Goal: Use online tool/utility: Use online tool/utility

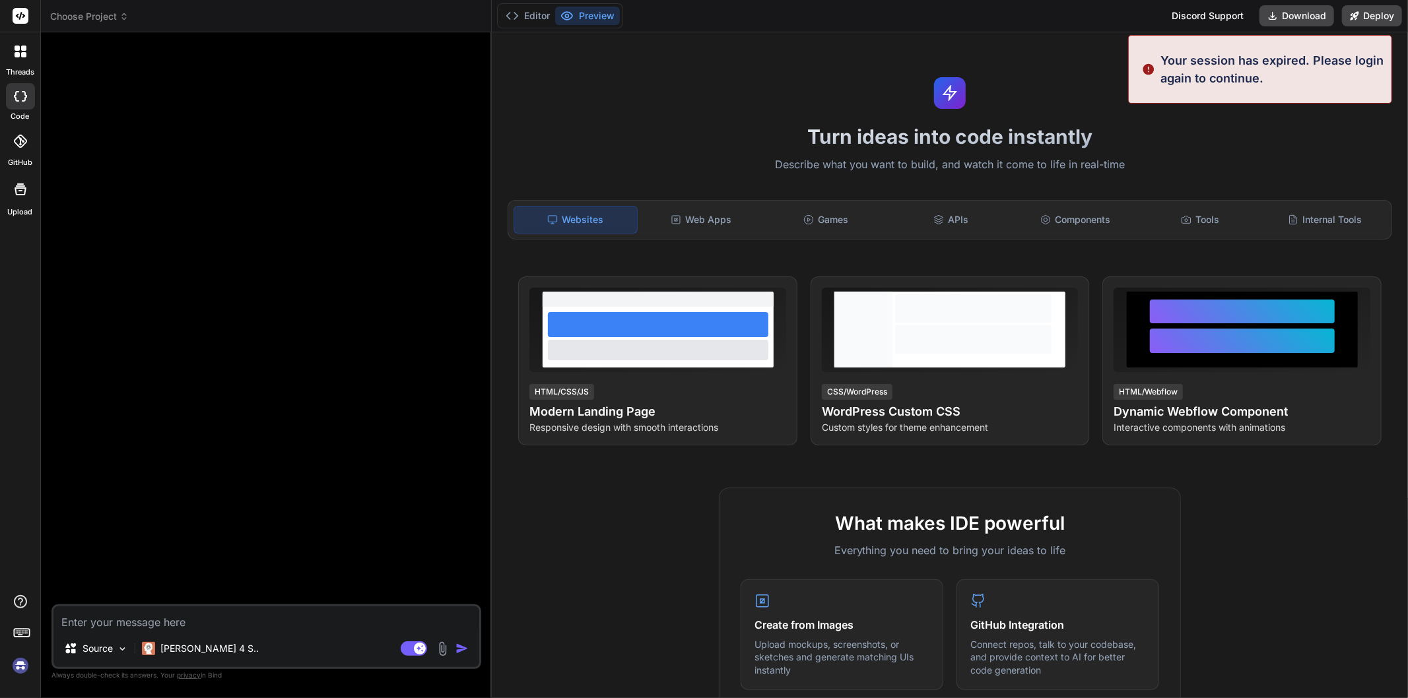
type textarea "x"
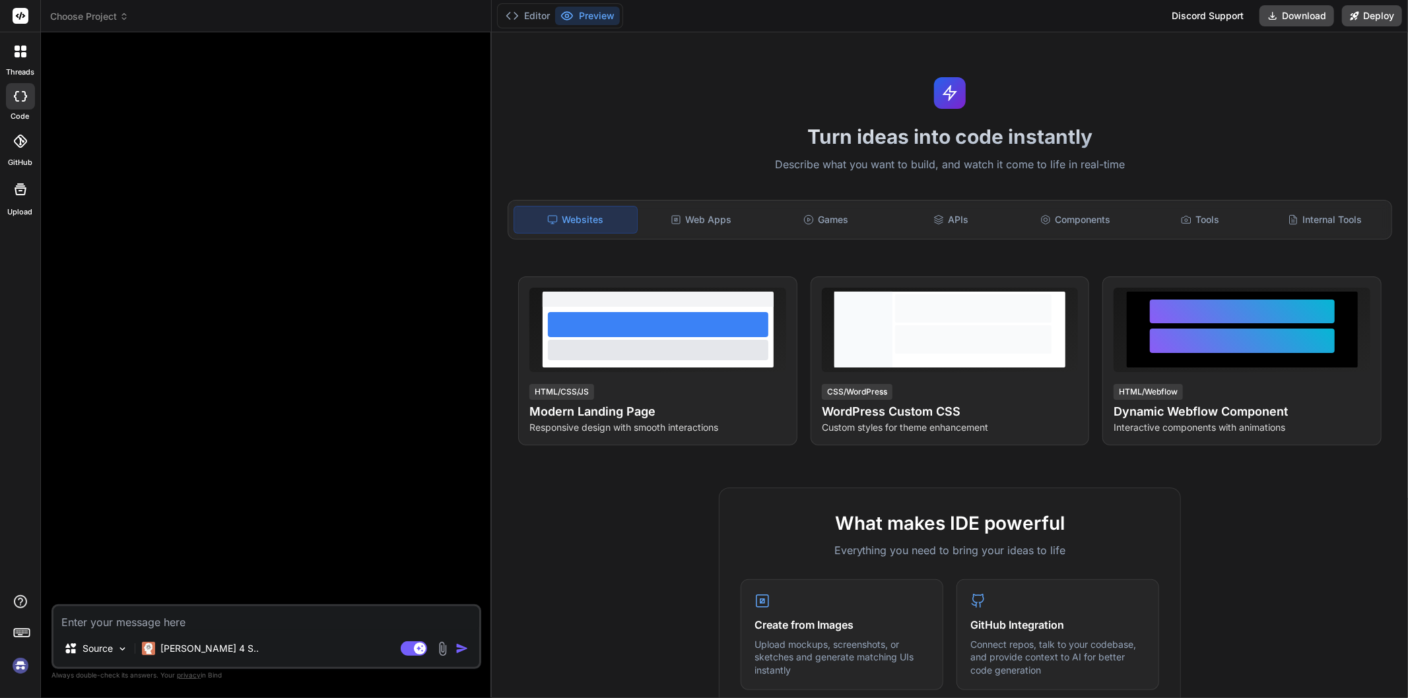
type textarea "$body = 'We are pleased to inform you that a new work order'. $workOrder->work_…"
type textarea "x"
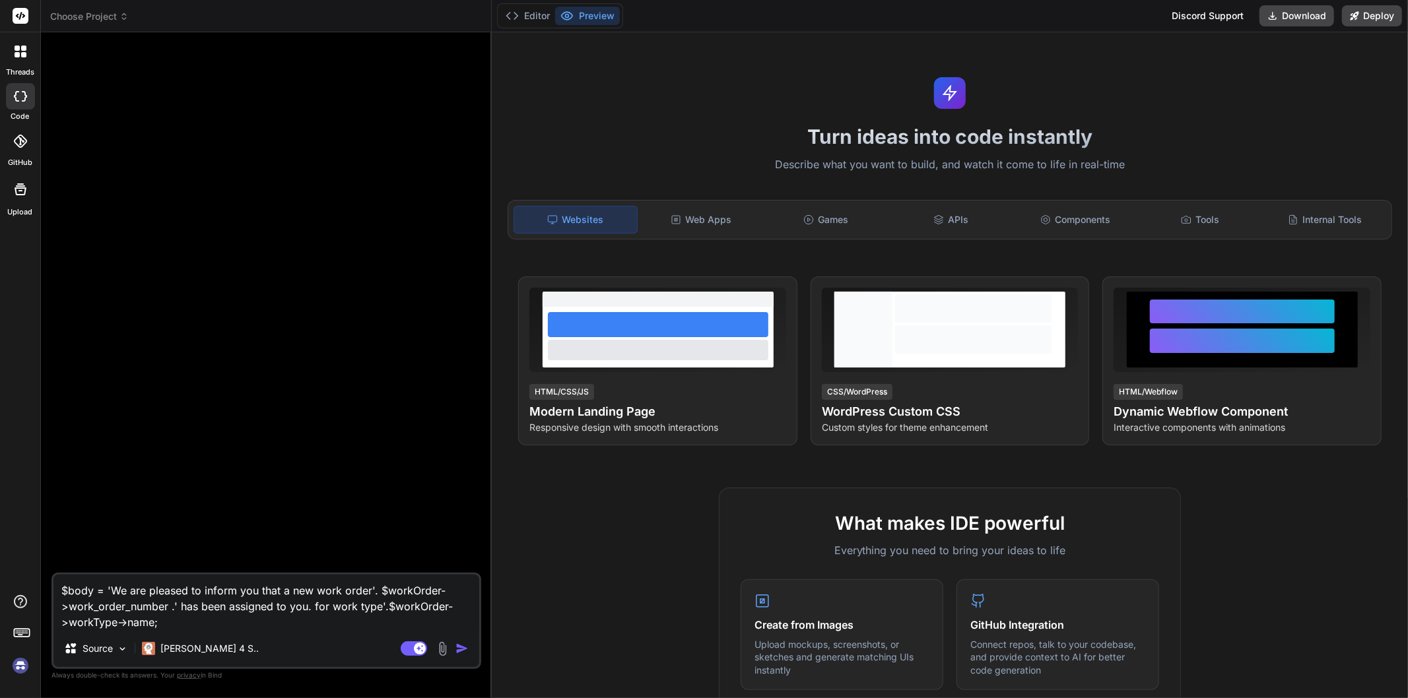
type textarea "$body = 'We are pleased to inform you that a new work order'. $workOrder->work_…"
type textarea "x"
type textarea "$body = 'We are pleased to inform you that a new work order'. $workOrder->work_…"
type textarea "x"
type textarea "$body = 'We are pleased to inform you that a new work order'. $workOrder->work_…"
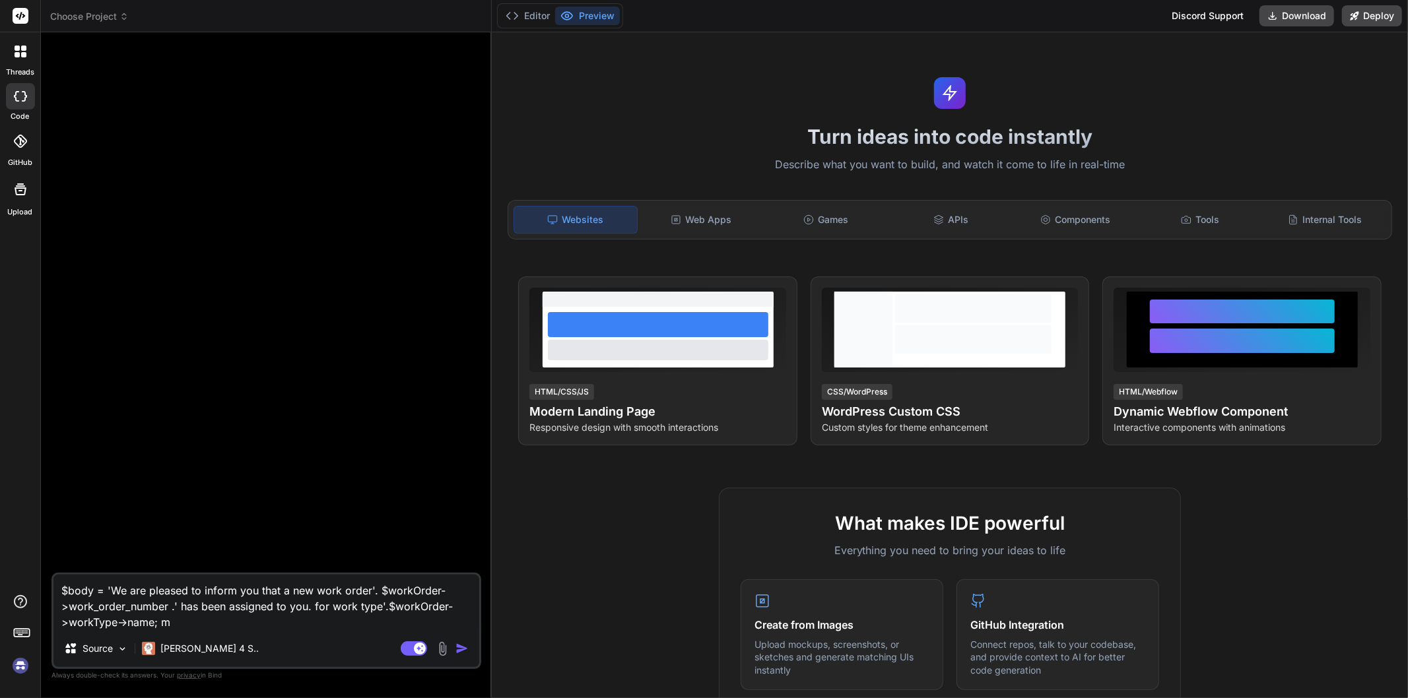
type textarea "x"
type textarea "$body = 'We are pleased to inform you that a new work order'. $workOrder->work_…"
type textarea "x"
type textarea "$body = 'We are pleased to inform you that a new work order'. $workOrder->work_…"
type textarea "x"
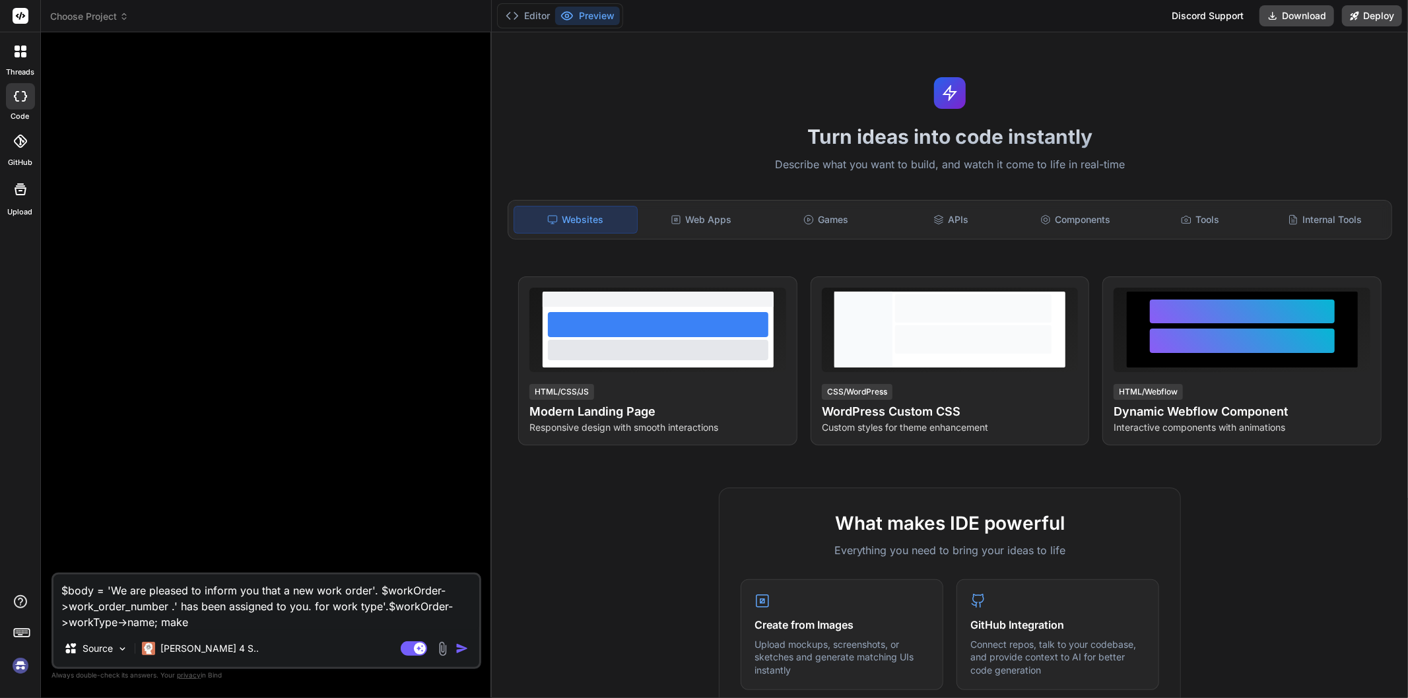
type textarea "$body = 'We are pleased to inform you that a new work order'. $workOrder->work_…"
type textarea "x"
type textarea "$body = 'We are pleased to inform you that a new work order'. $workOrder->work_…"
type textarea "x"
type textarea "$body = 'We are pleased to inform you that a new work order'. $workOrder->work_…"
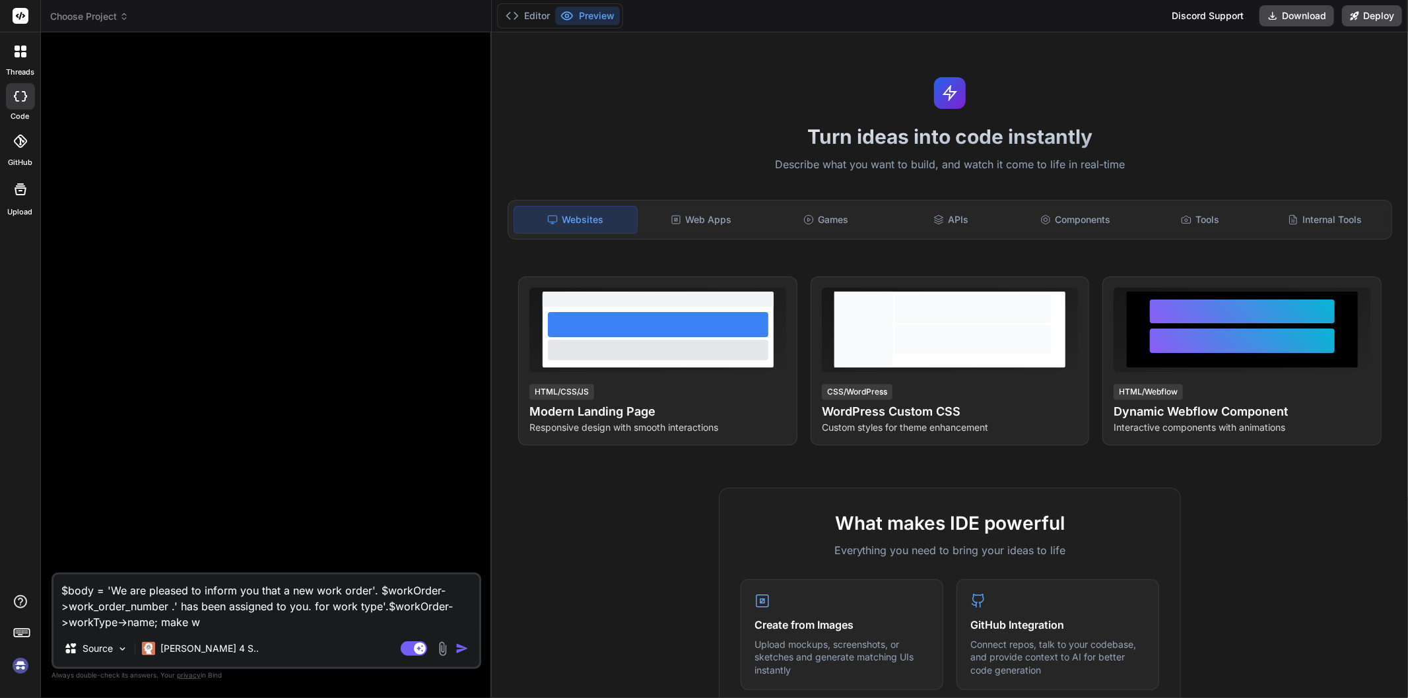
type textarea "x"
type textarea "$body = 'We are pleased to inform you that a new work order'. $workOrder->work_…"
type textarea "x"
type textarea "$body = 'We are pleased to inform you that a new work order'. $workOrder->work_…"
type textarea "x"
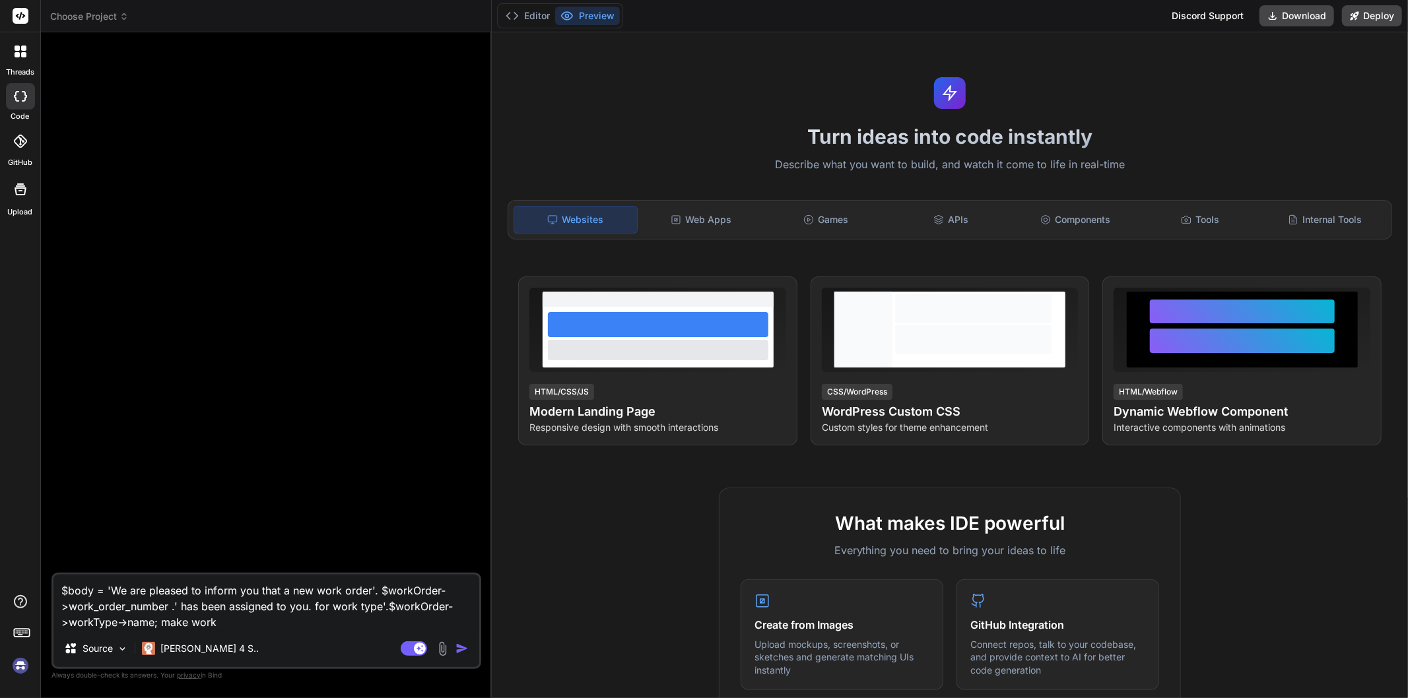
type textarea "$body = 'We are pleased to inform you that a new work order'. $workOrder->work_…"
type textarea "x"
type textarea "$body = 'We are pleased to inform you that a new work order'. $workOrder->work_…"
type textarea "x"
type textarea "$body = 'We are pleased to inform you that a new work order'. $workOrder->work_…"
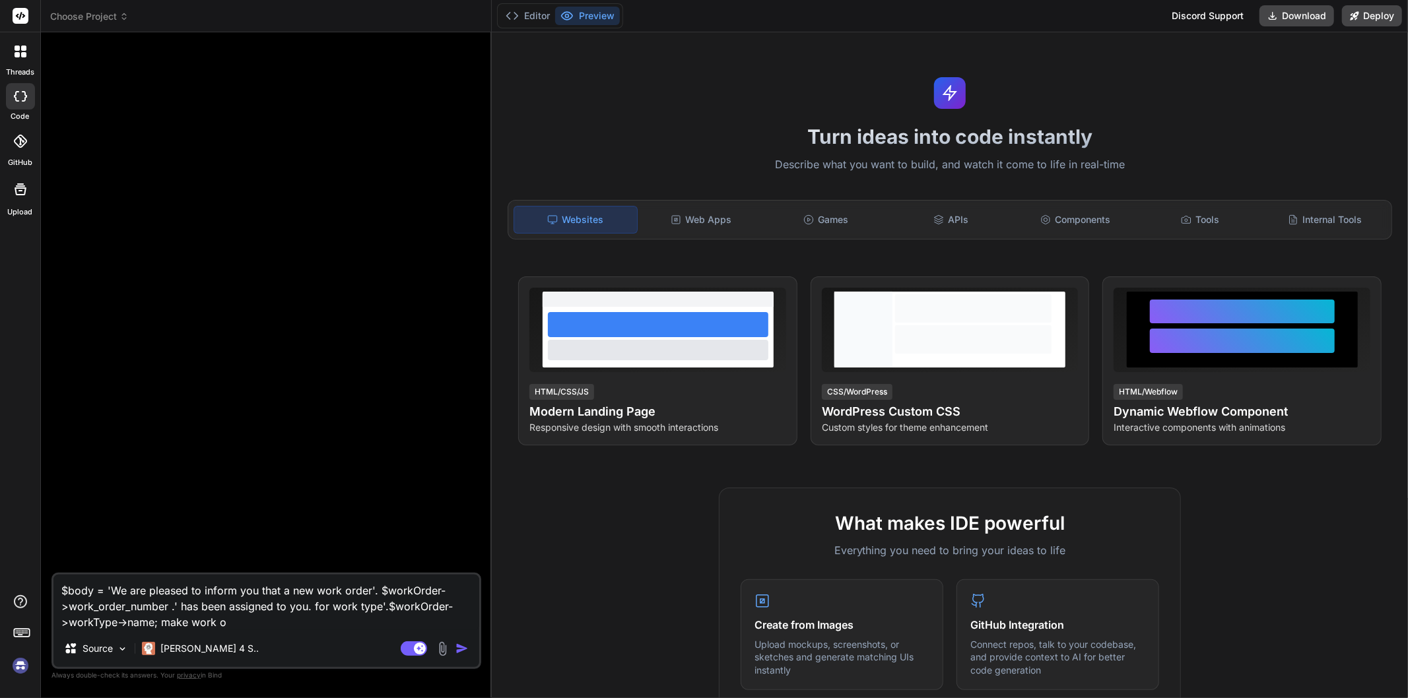
type textarea "x"
type textarea "$body = 'We are pleased to inform you that a new work order'. $workOrder->work_…"
type textarea "x"
type textarea "$body = 'We are pleased to inform you that a new work order'. $workOrder->work_…"
type textarea "x"
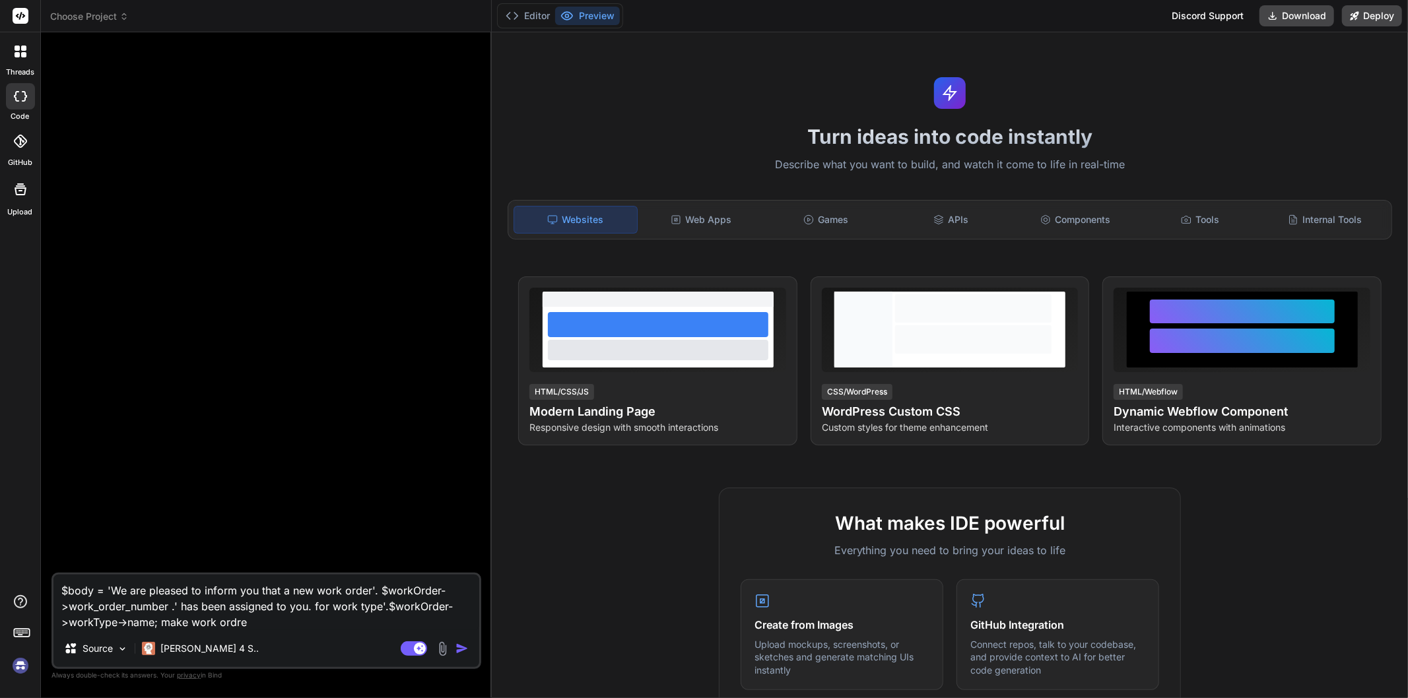
type textarea "$body = 'We are pleased to inform you that a new work order'. $workOrder->work_…"
type textarea "x"
type textarea "$body = 'We are pleased to inform you that a new work order'. $workOrder->work_…"
type textarea "x"
type textarea "$body = 'We are pleased to inform you that a new work order'. $workOrder->work_…"
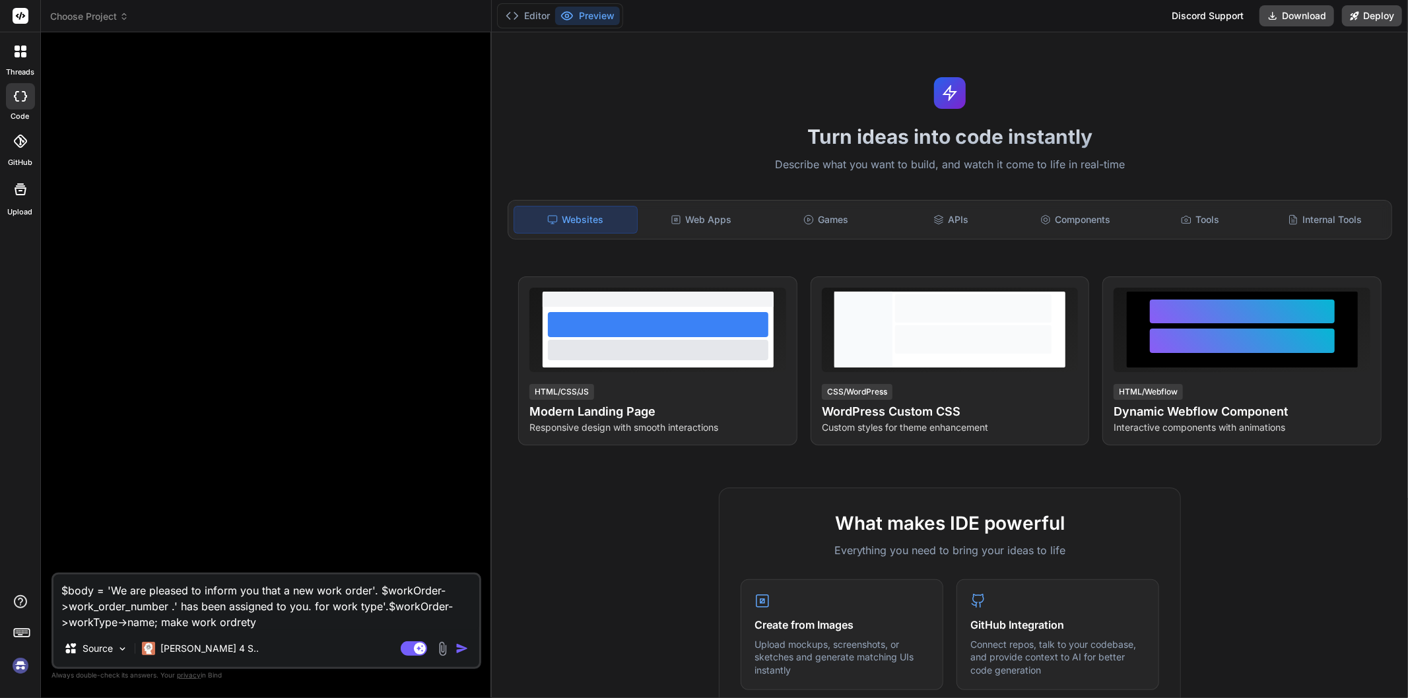
type textarea "x"
type textarea "$body = 'We are pleased to inform you that a new work order'. $workOrder->work_…"
type textarea "x"
type textarea "$body = 'We are pleased to inform you that a new work order'. $workOrder->work_…"
type textarea "x"
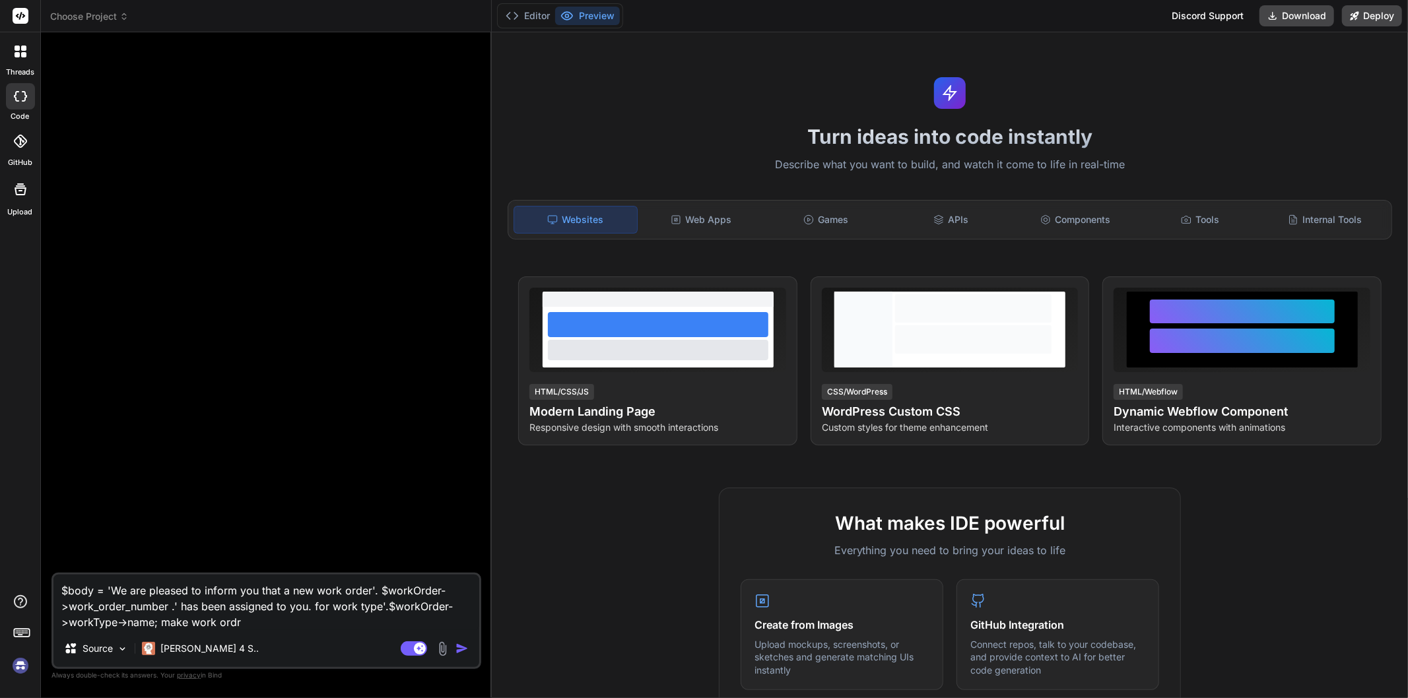
type textarea "$body = 'We are pleased to inform you that a new work order'. $workOrder->work_…"
type textarea "x"
type textarea "$body = 'We are pleased to inform you that a new work order'. $workOrder->work_…"
type textarea "x"
type textarea "$body = 'We are pleased to inform you that a new work order'. $workOrder->work_…"
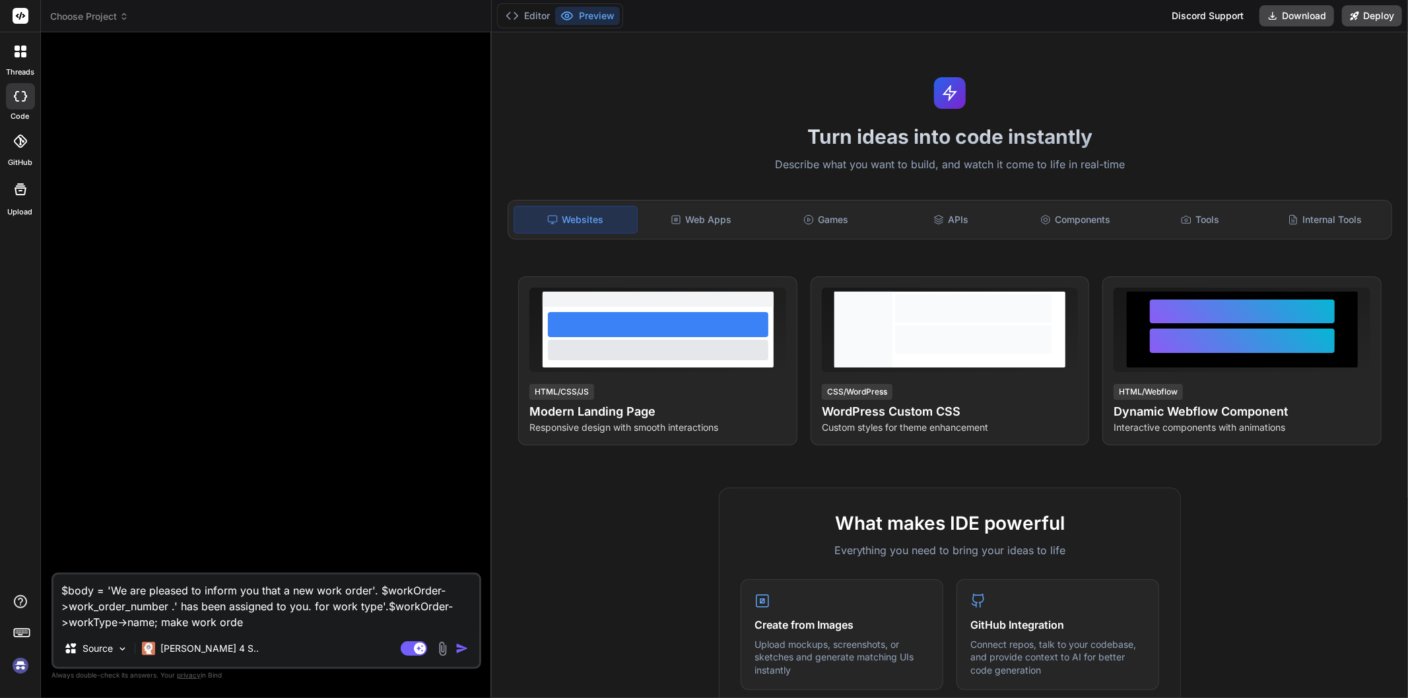
type textarea "x"
type textarea "$body = 'We are pleased to inform you that a new work order'. $workOrder->work_…"
type textarea "x"
type textarea "$body = 'We are pleased to inform you that a new work order'. $workOrder->work_…"
type textarea "x"
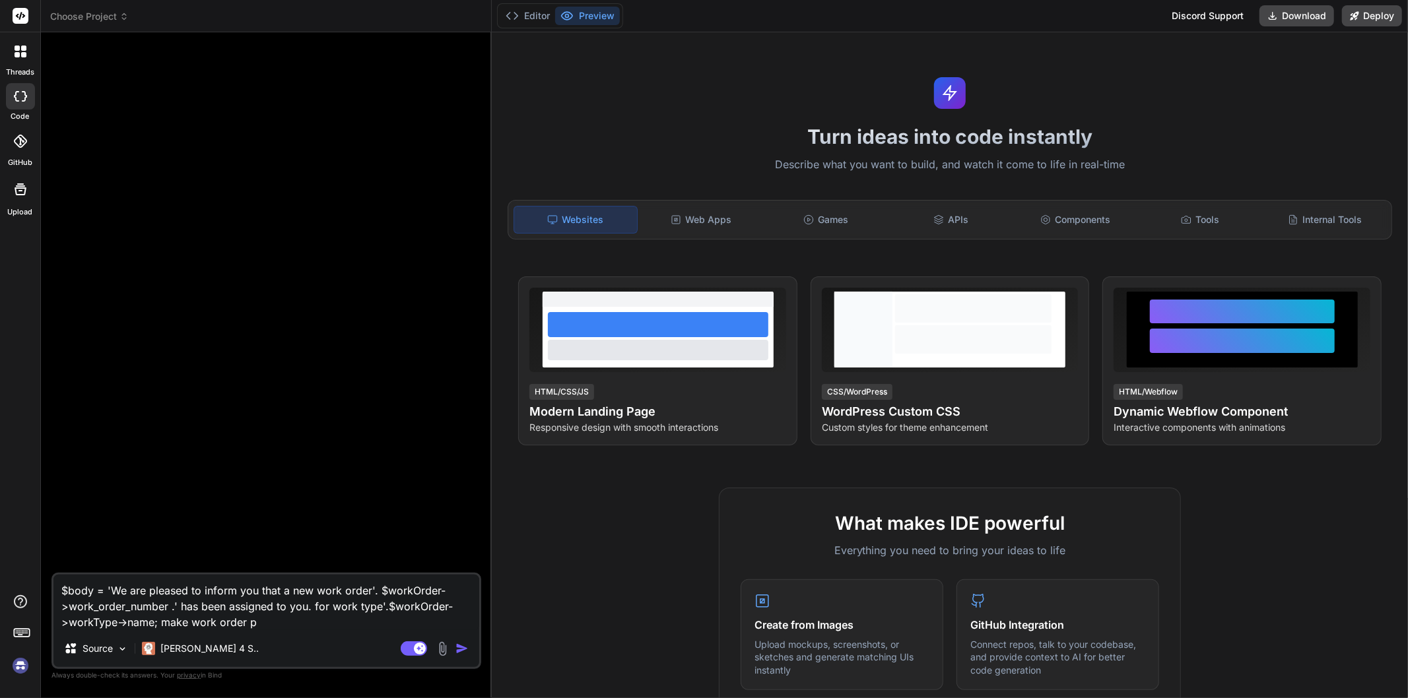
type textarea "$body = 'We are pleased to inform you that a new work order'. $workOrder->work_…"
type textarea "x"
type textarea "$body = 'We are pleased to inform you that a new work order'. $workOrder->work_…"
type textarea "x"
type textarea "$body = 'We are pleased to inform you that a new work order'. $workOrder->work_…"
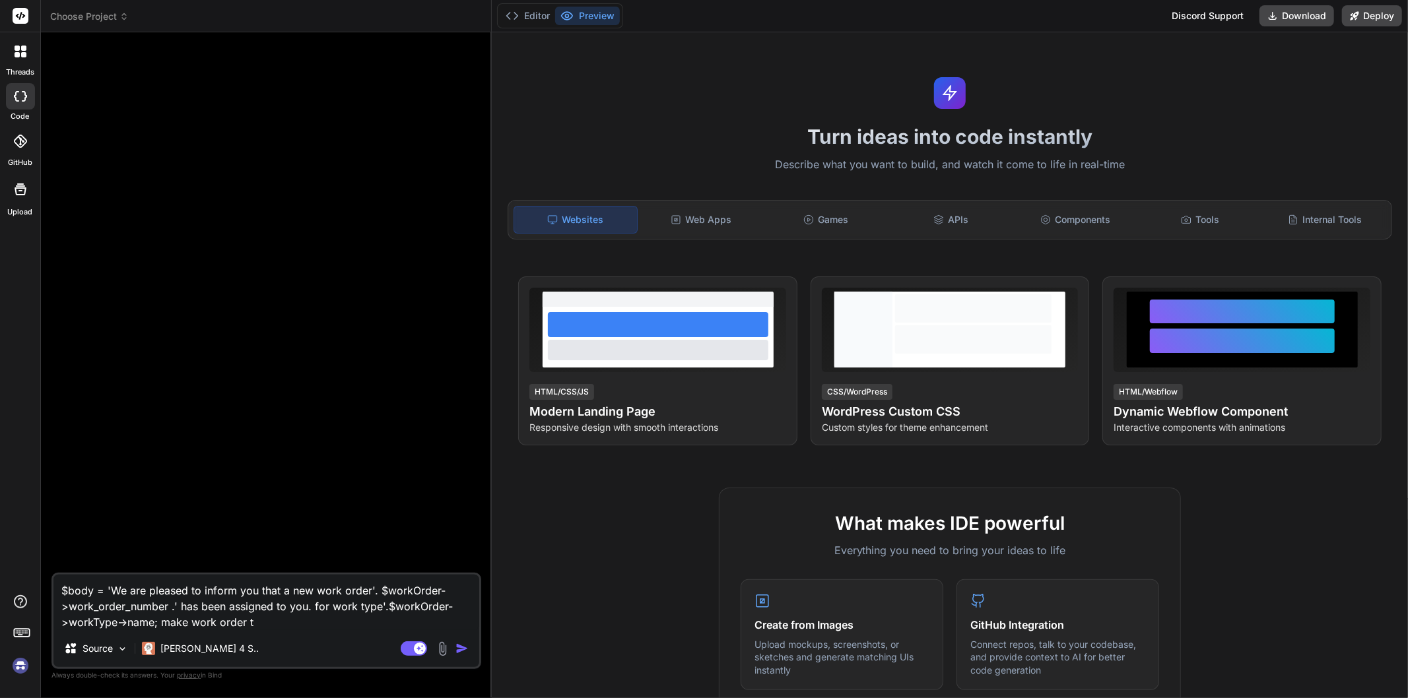
type textarea "x"
type textarea "$body = 'We are pleased to inform you that a new work order'. $workOrder->work_…"
type textarea "x"
type textarea "$body = 'We are pleased to inform you that a new work order'. $workOrder->work_…"
type textarea "x"
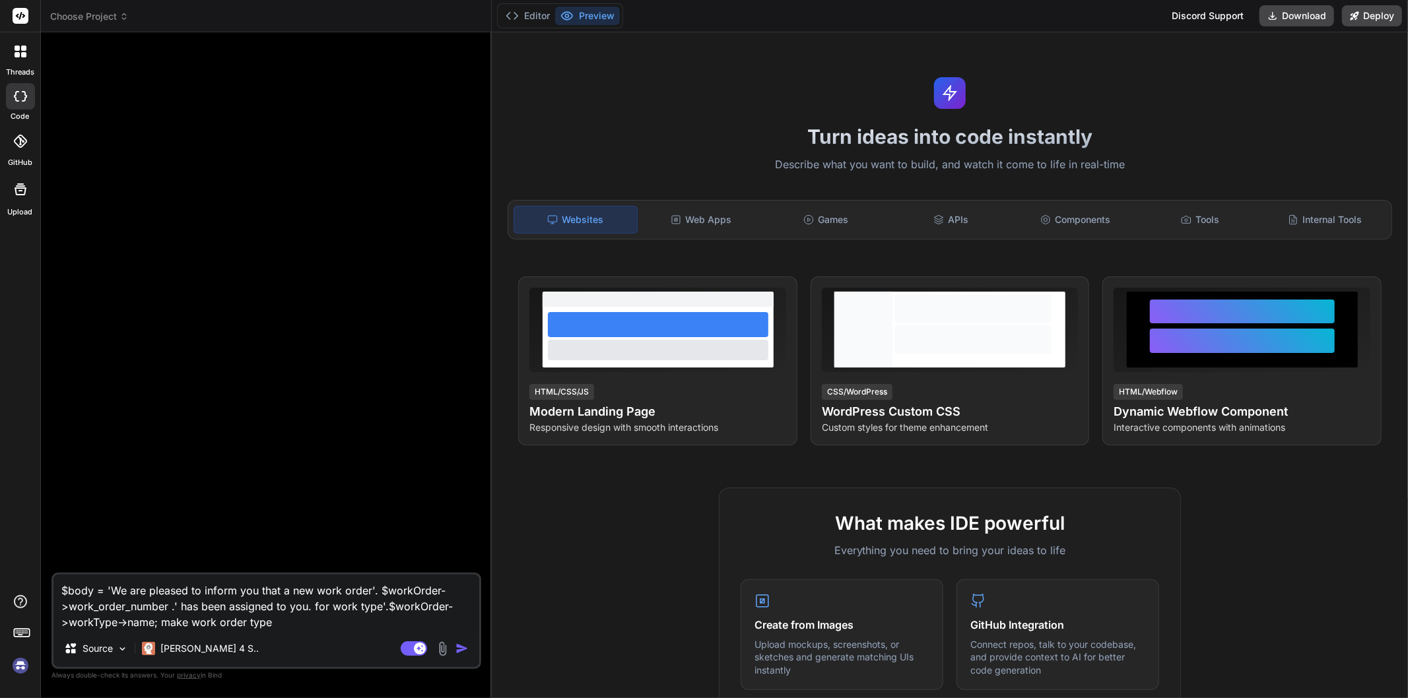
type textarea "$body = 'We are pleased to inform you that a new work order'. $workOrder->work_…"
type textarea "x"
type textarea "$body = 'We are pleased to inform you that a new work order'. $workOrder->work_…"
type textarea "x"
type textarea "$body = 'We are pleased to inform you that a new work order'. $workOrder->work_…"
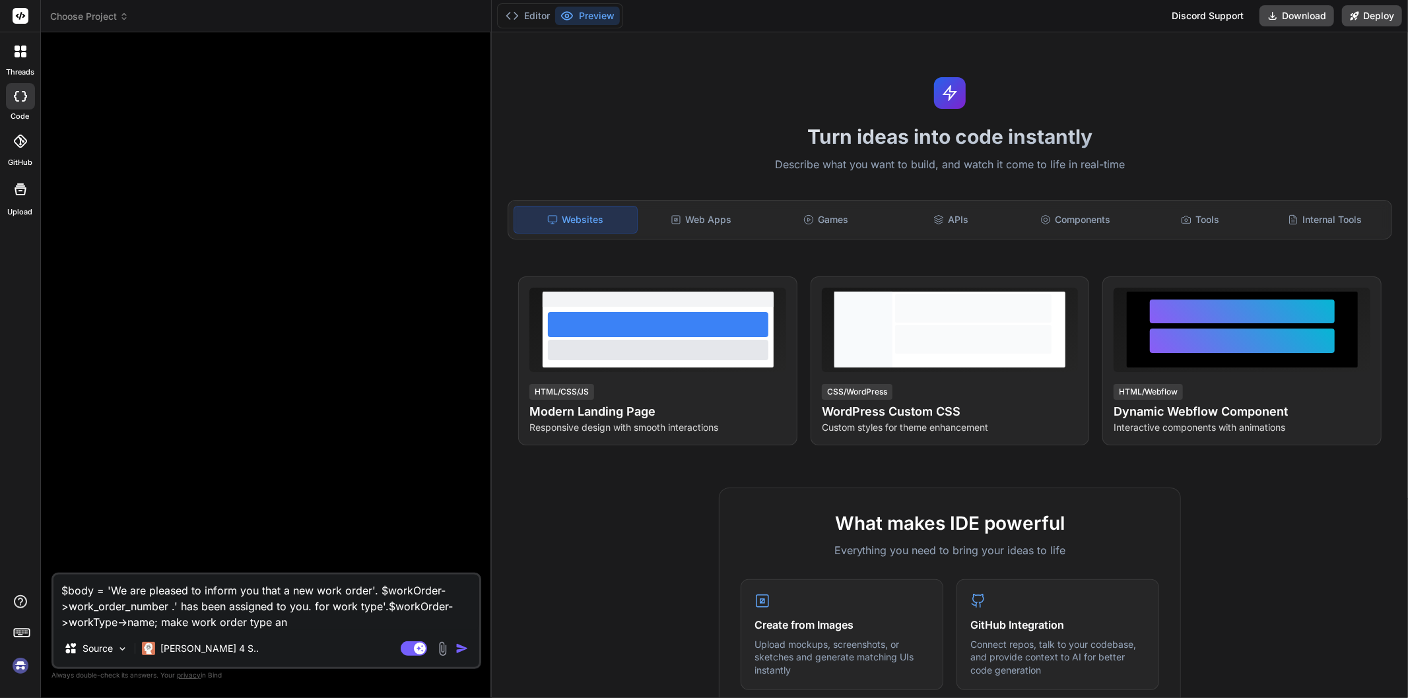
type textarea "x"
type textarea "$body = 'We are pleased to inform you that a new work order'. $workOrder->work_…"
type textarea "x"
type textarea "$body = 'We are pleased to inform you that a new work order'. $workOrder->work_…"
type textarea "x"
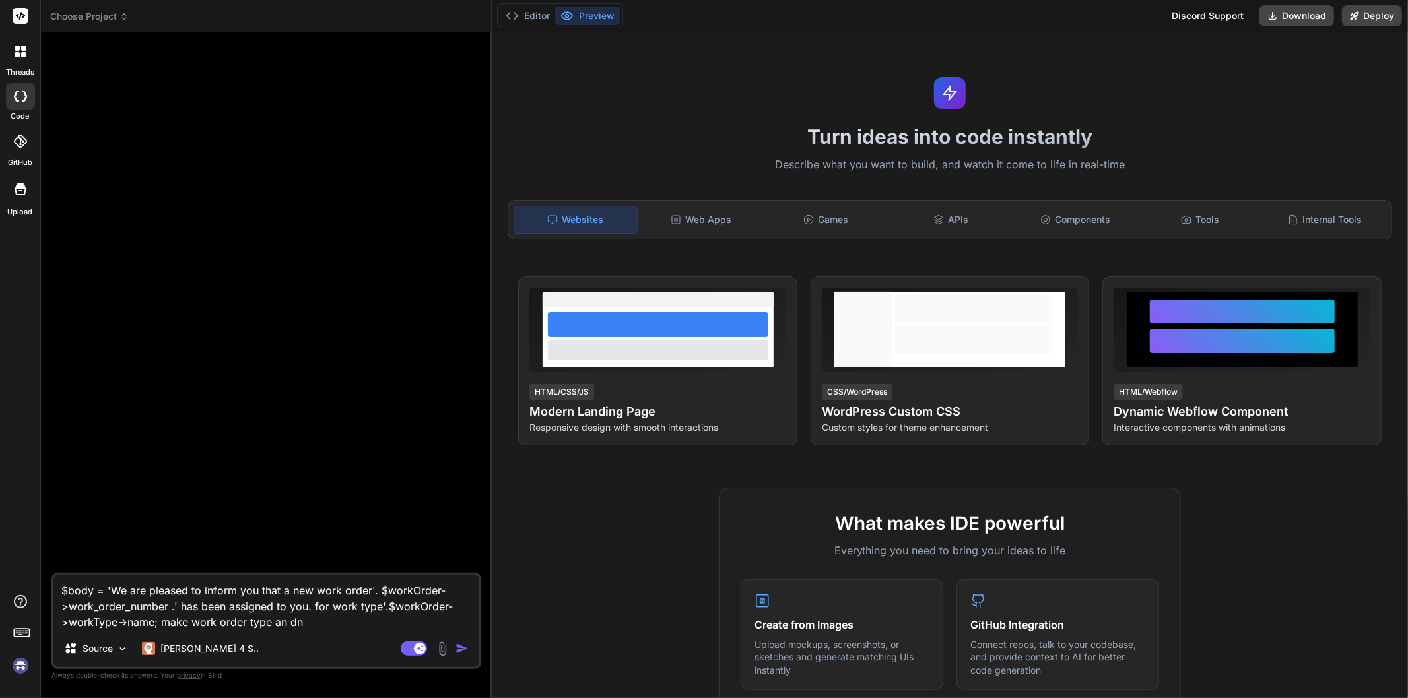
type textarea "$body = 'We are pleased to inform you that a new work order'. $workOrder->work_…"
type textarea "x"
type textarea "$body = 'We are pleased to inform you that a new work order'. $workOrder->work_…"
type textarea "x"
type textarea "$body = 'We are pleased to inform you that a new work order'. $workOrder->work_…"
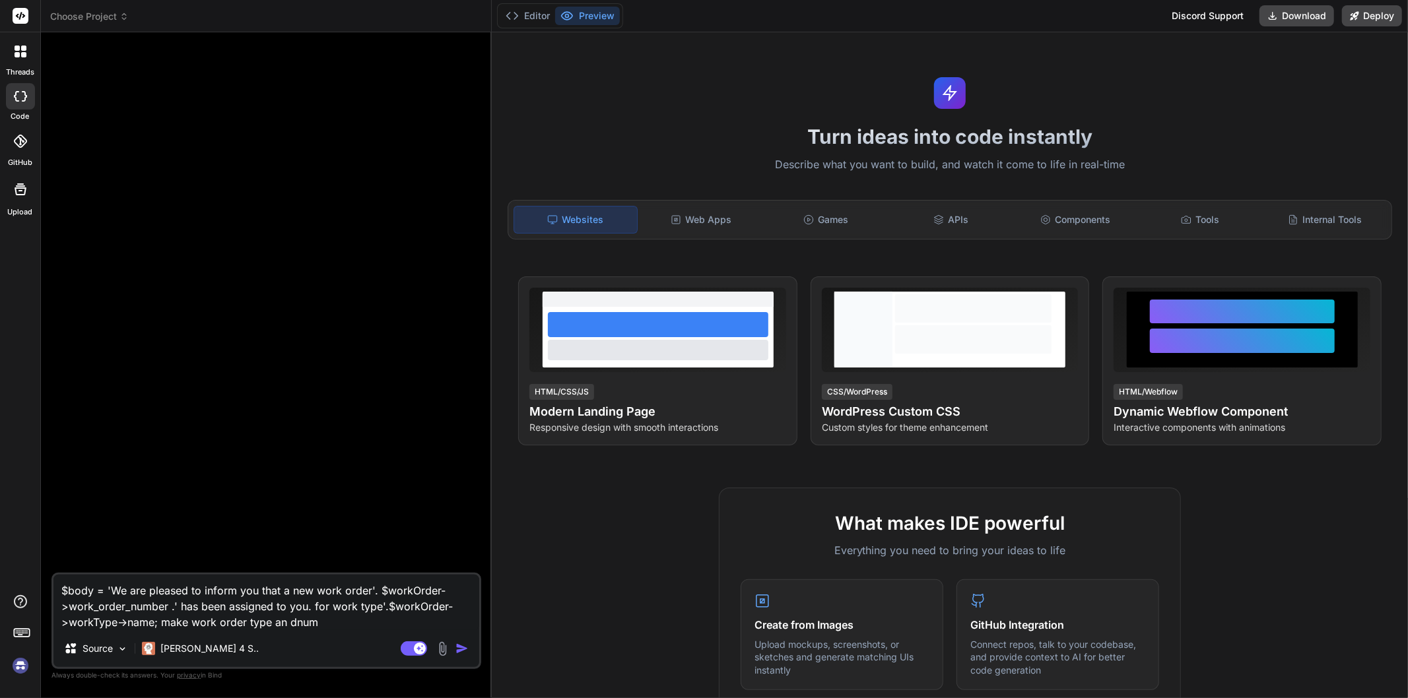
type textarea "x"
type textarea "$body = 'We are pleased to inform you that a new work order'. $workOrder->work_…"
type textarea "x"
type textarea "$body = 'We are pleased to inform you that a new work order'. $workOrder->work_…"
type textarea "x"
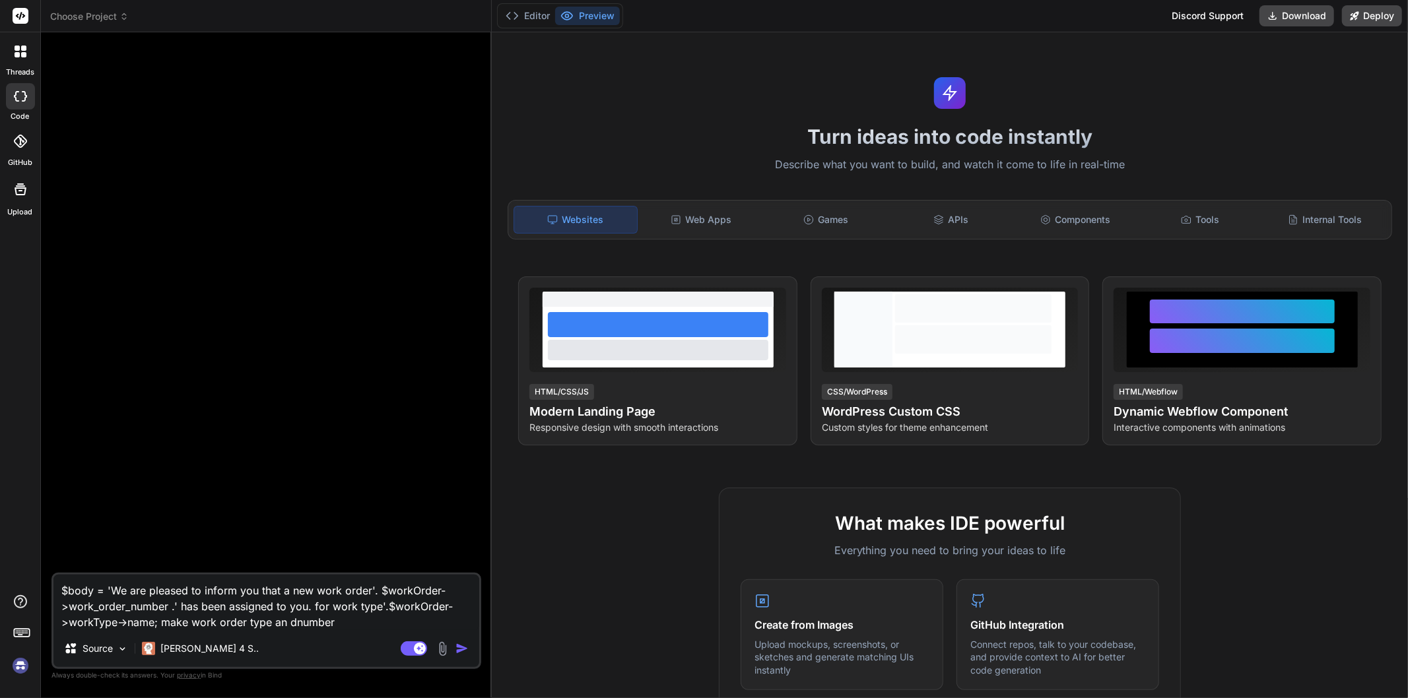
type textarea "$body = 'We are pleased to inform you that a new work order'. $workOrder->work_…"
type textarea "x"
type textarea "$body = 'We are pleased to inform you that a new work order'. $workOrder->work_…"
type textarea "x"
type textarea "$body = 'We are pleased to inform you that a new work order'. $workOrder->work_…"
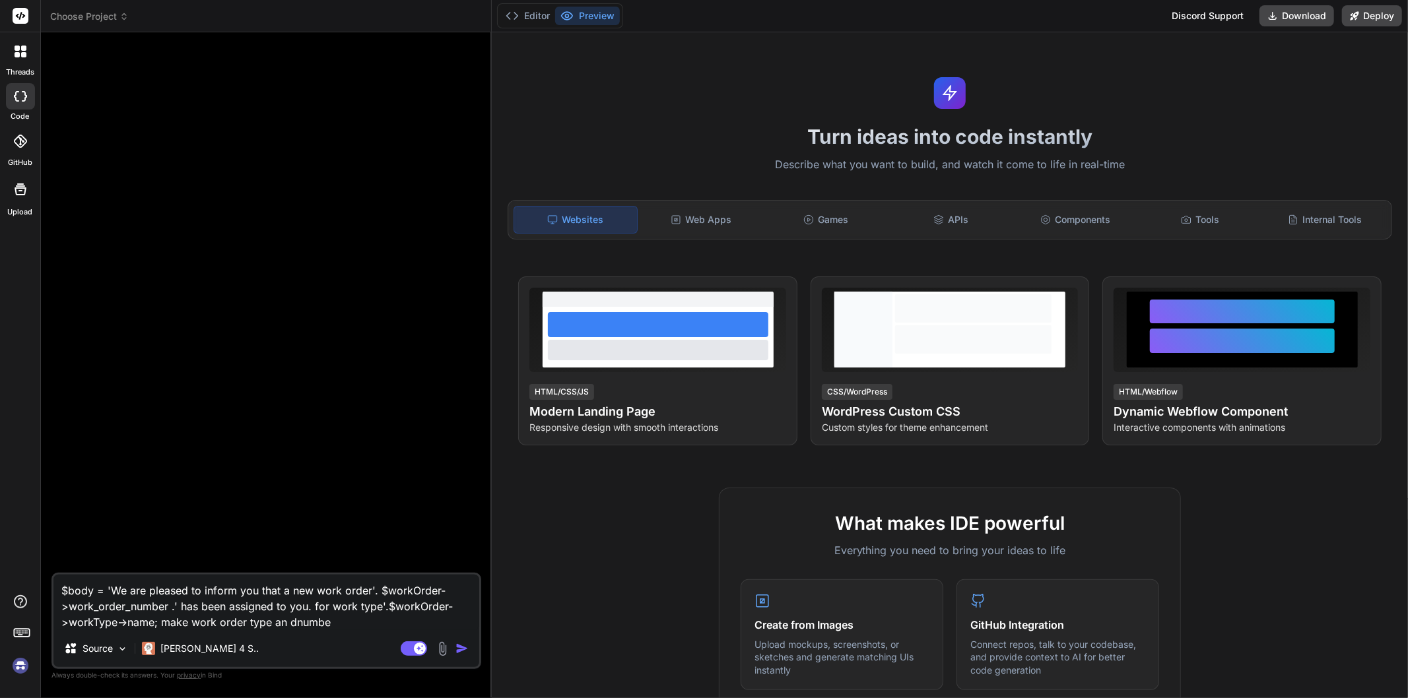
type textarea "x"
type textarea "$body = 'We are pleased to inform you that a new work order'. $workOrder->work_…"
type textarea "x"
type textarea "$body = 'We are pleased to inform you that a new work order'. $workOrder->work_…"
type textarea "x"
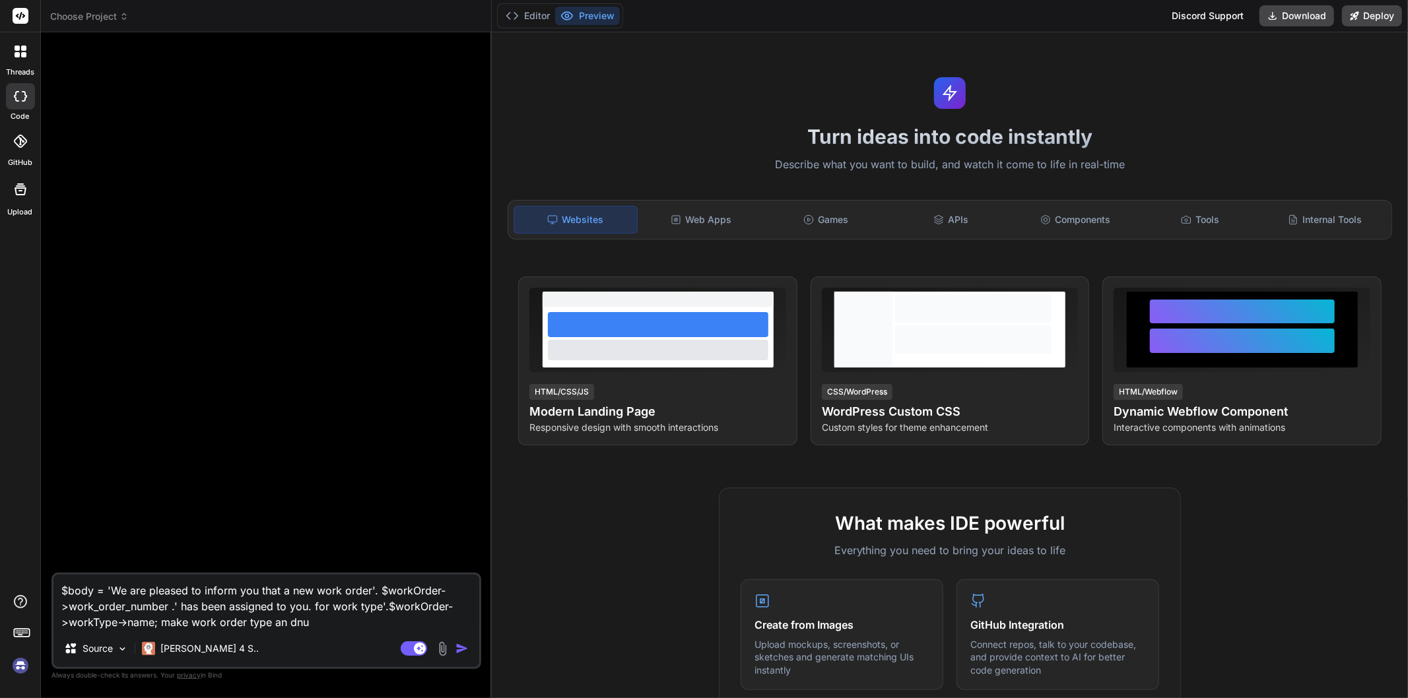
type textarea "$body = 'We are pleased to inform you that a new work order'. $workOrder->work_…"
type textarea "x"
type textarea "$body = 'We are pleased to inform you that a new work order'. $workOrder->work_…"
type textarea "x"
type textarea "$body = 'We are pleased to inform you that a new work order'. $workOrder->work_…"
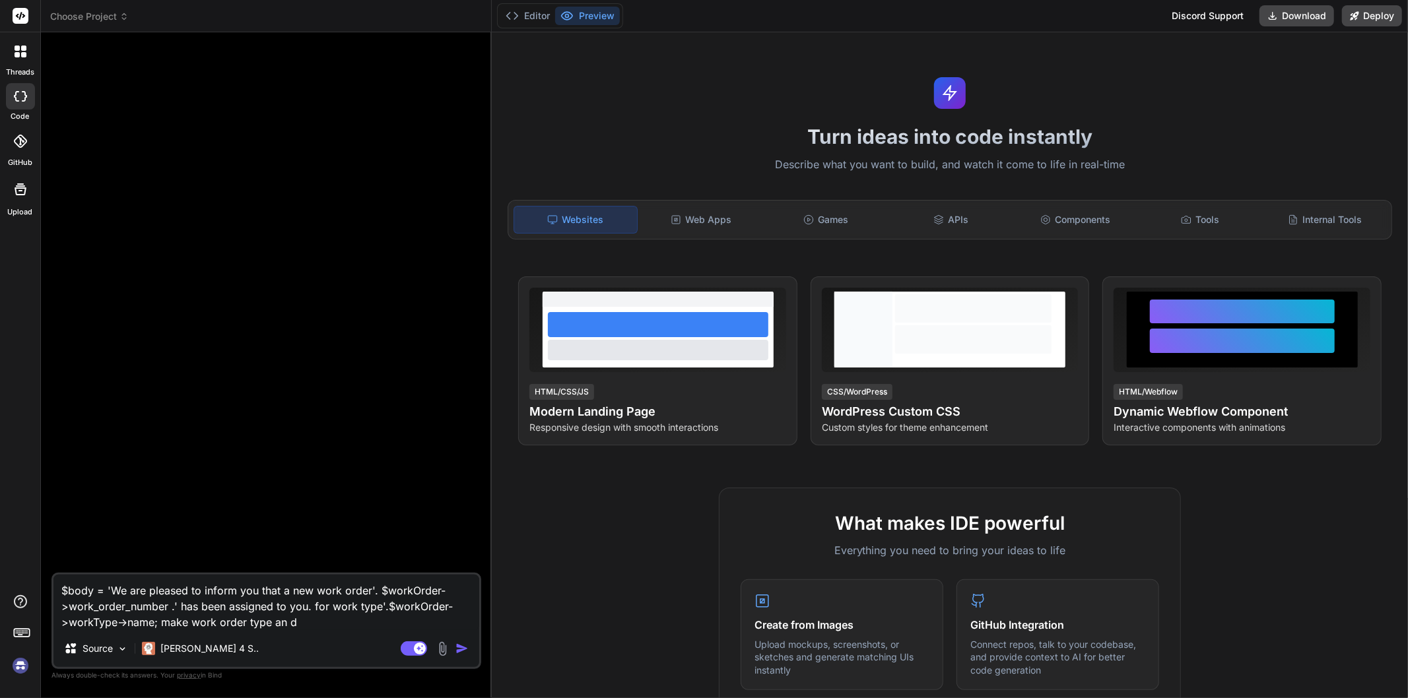
type textarea "x"
type textarea "$body = 'We are pleased to inform you that a new work order'. $workOrder->work_…"
type textarea "x"
type textarea "$body = 'We are pleased to inform you that a new work order'. $workOrder->work_…"
type textarea "x"
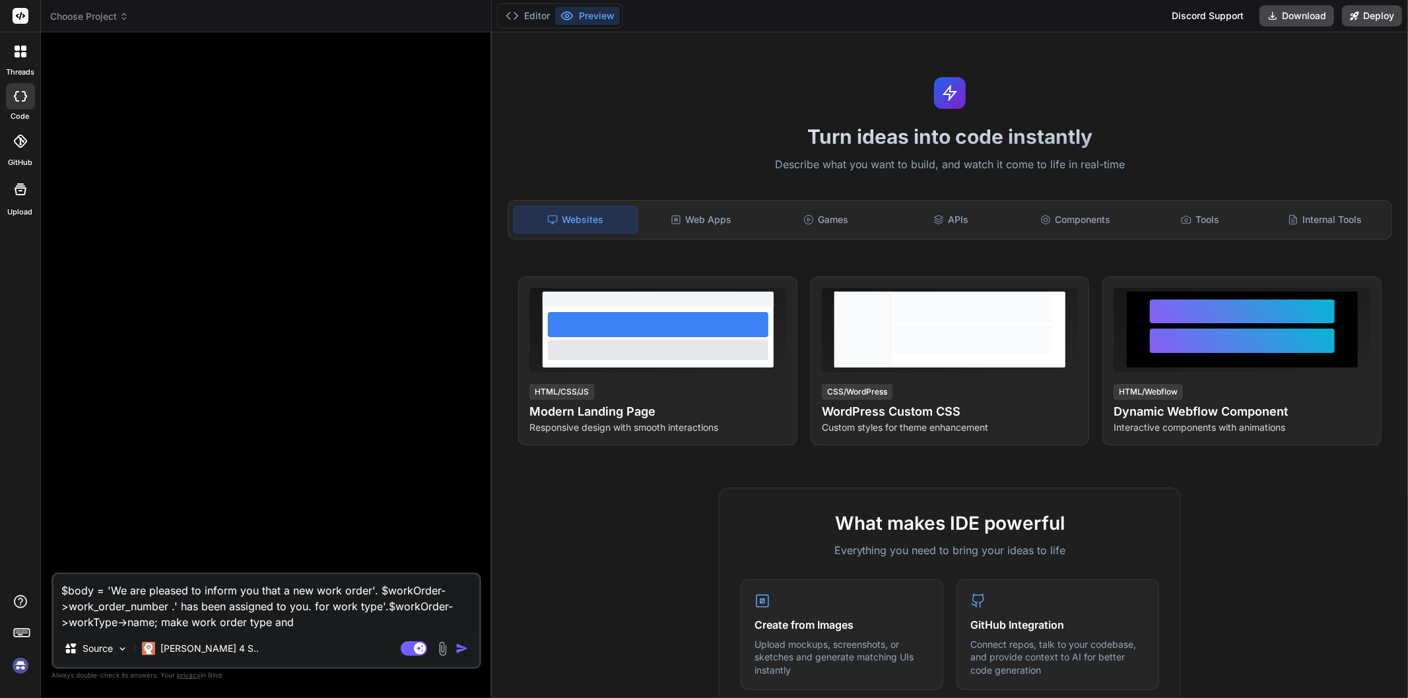
type textarea "$body = 'We are pleased to inform you that a new work order'. $workOrder->work_…"
type textarea "x"
type textarea "$body = 'We are pleased to inform you that a new work order'. $workOrder->work_…"
type textarea "x"
type textarea "$body = 'We are pleased to inform you that a new work order'. $workOrder->work_…"
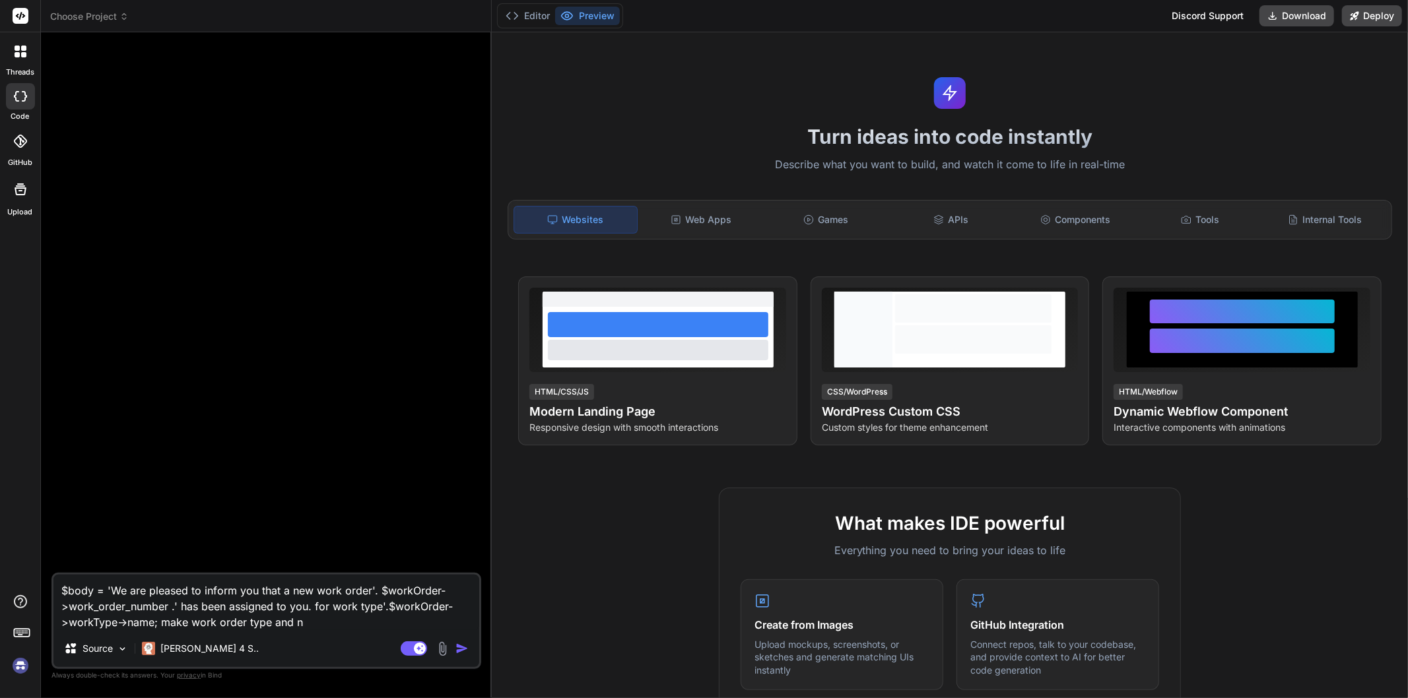
type textarea "x"
type textarea "$body = 'We are pleased to inform you that a new work order'. $workOrder->work_…"
type textarea "x"
type textarea "$body = 'We are pleased to inform you that a new work order'. $workOrder->work_…"
type textarea "x"
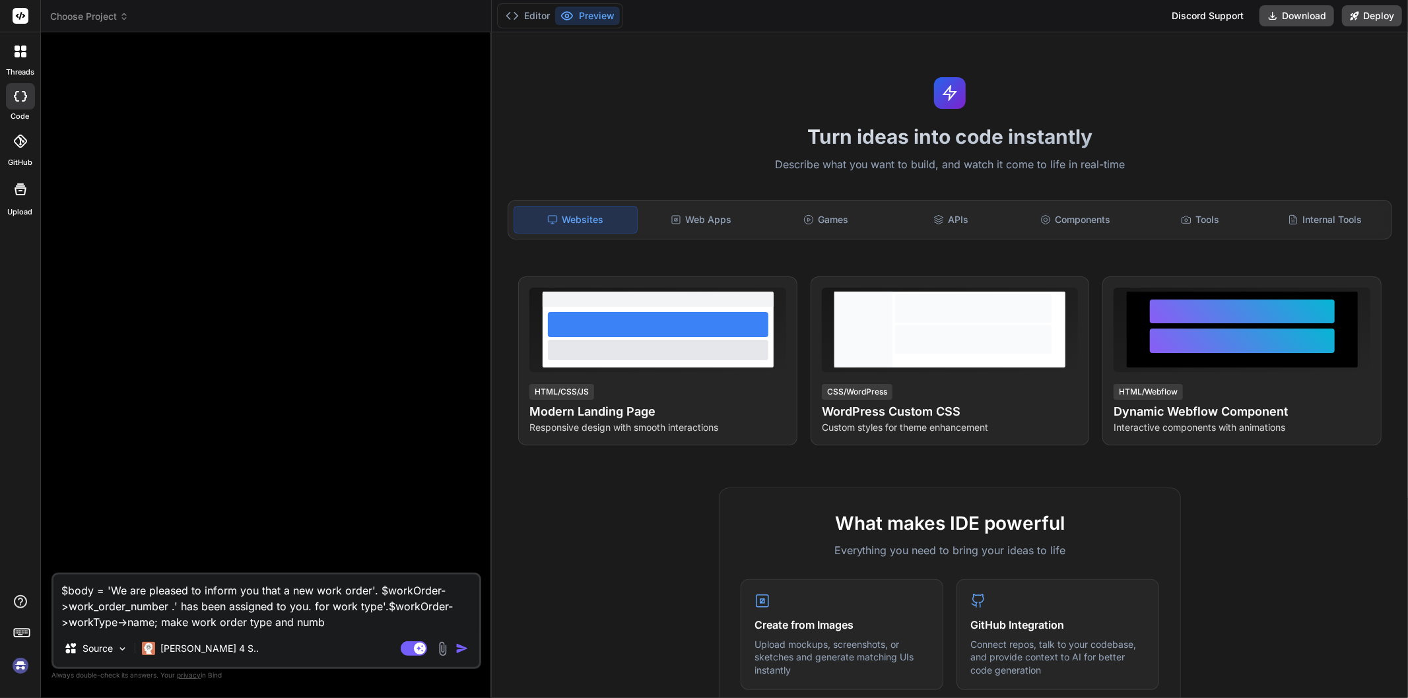
type textarea "$body = 'We are pleased to inform you that a new work order'. $workOrder->work_…"
type textarea "x"
type textarea "$body = 'We are pleased to inform you that a new work order'. $workOrder->work_…"
type textarea "x"
type textarea "$body = 'We are pleased to inform you that a new work order'. $workOrder->work_…"
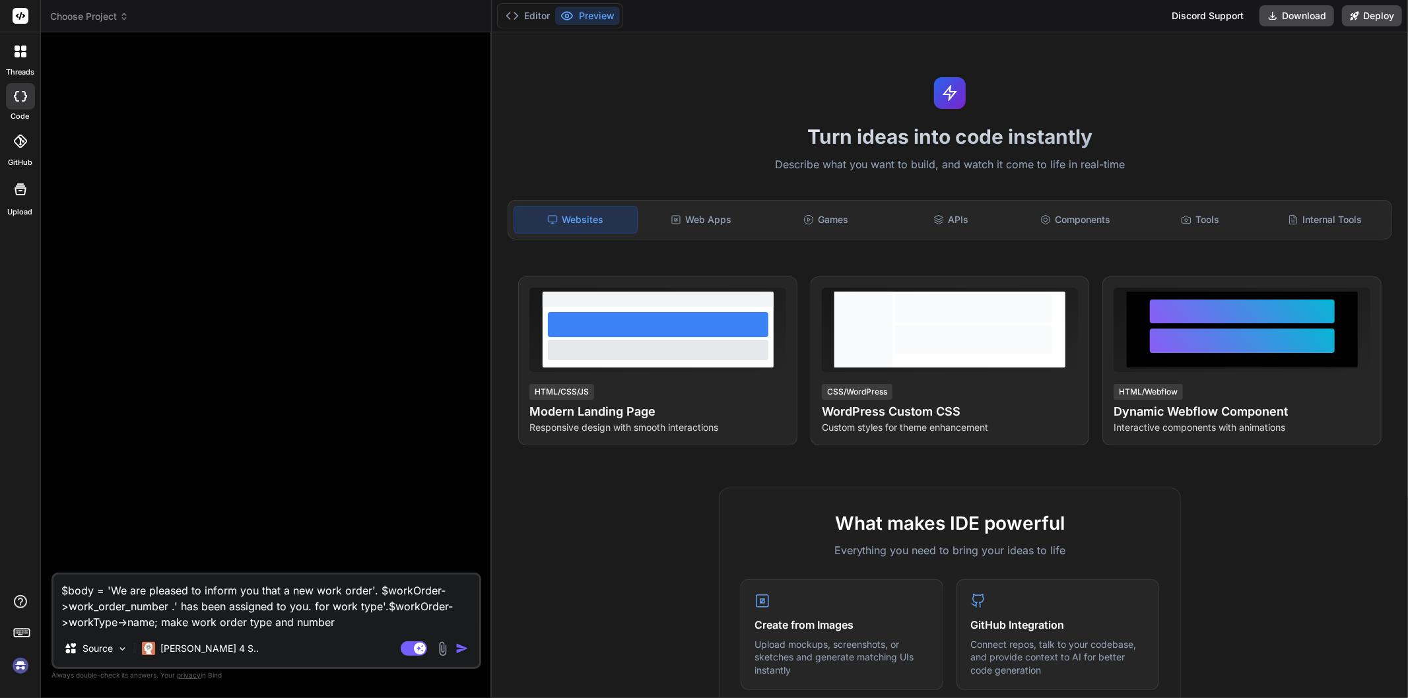
type textarea "x"
type textarea "$body = 'We are pleased to inform you that a new work order'. $workOrder->work_…"
type textarea "x"
type textarea "$body = 'We are pleased to inform you that a new work order'. $workOrder->work_…"
type textarea "x"
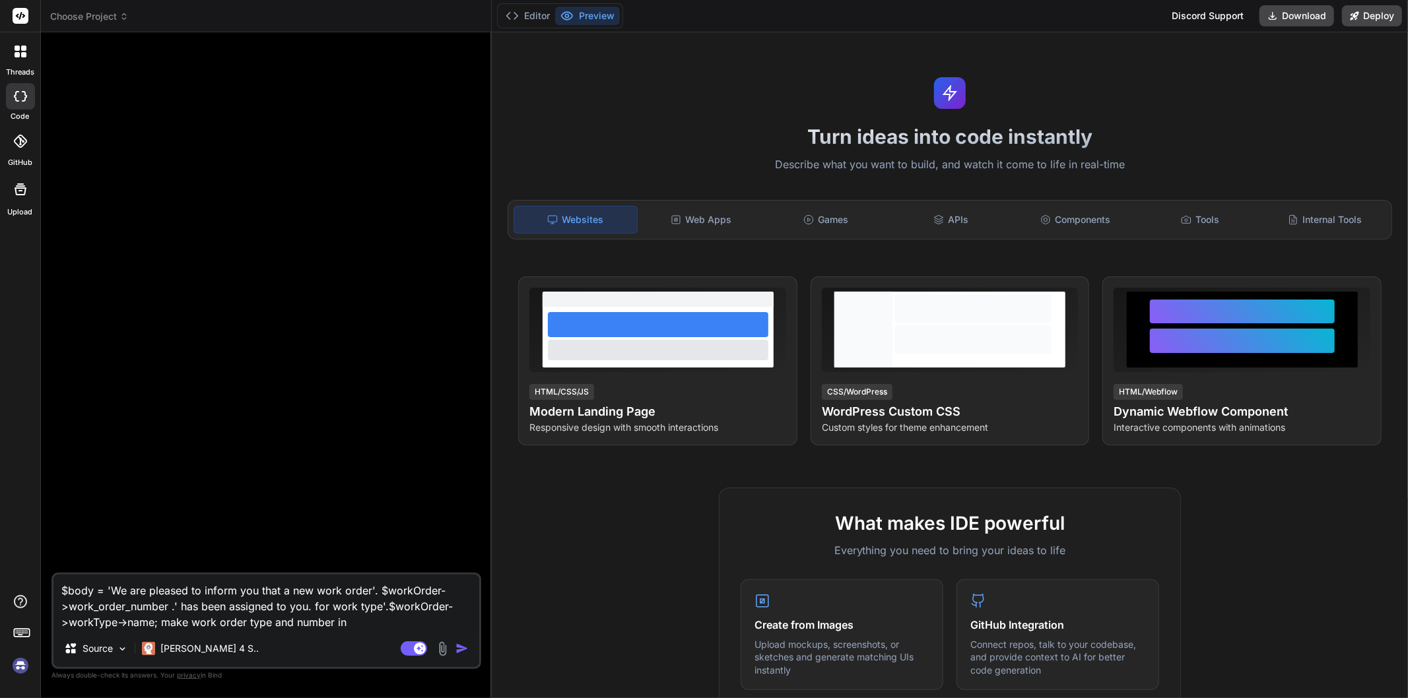
type textarea "$body = 'We are pleased to inform you that a new work order'. $workOrder->work_…"
type textarea "x"
type textarea "$body = 'We are pleased to inform you that a new work order'. $workOrder->work_…"
type textarea "x"
type textarea "$body = 'We are pleased to inform you that a new work order'. $workOrder->work_…"
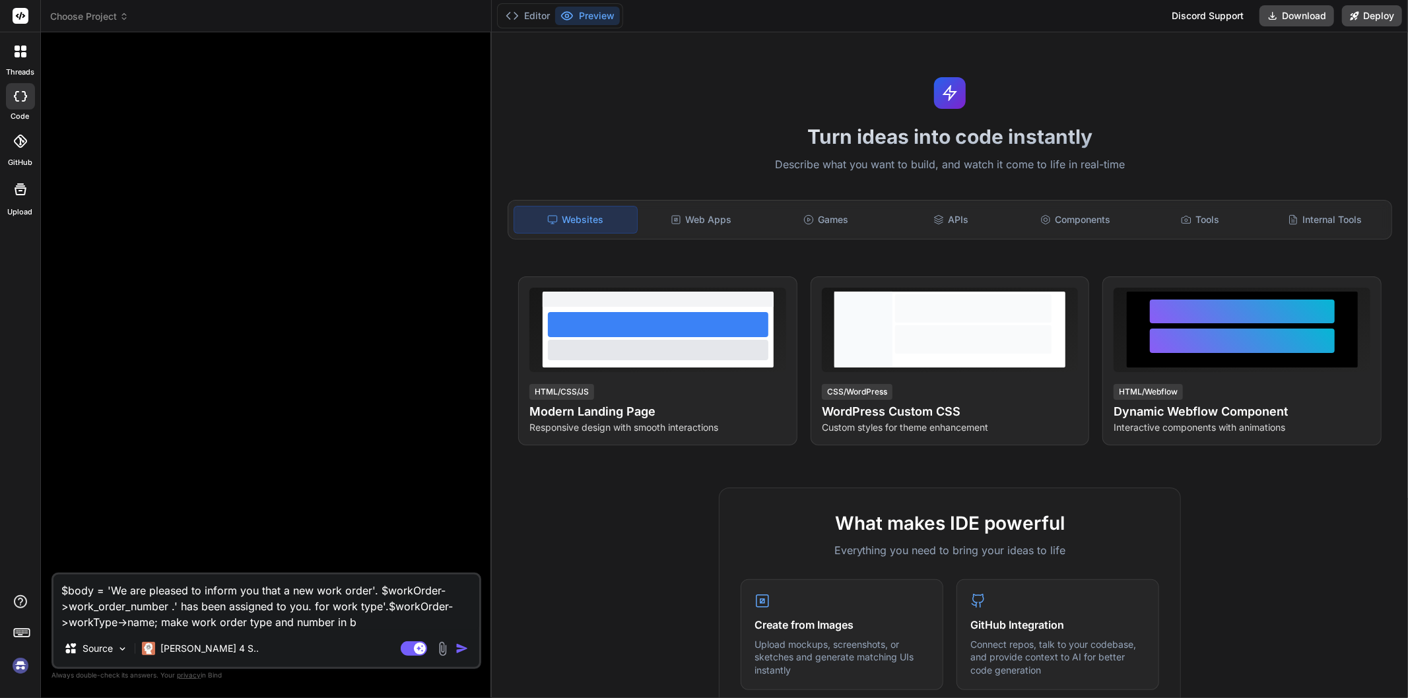
type textarea "x"
type textarea "$body = 'We are pleased to inform you that a new work order'. $workOrder->work_…"
type textarea "x"
type textarea "$body = 'We are pleased to inform you that a new work order'. $workOrder->work_…"
type textarea "x"
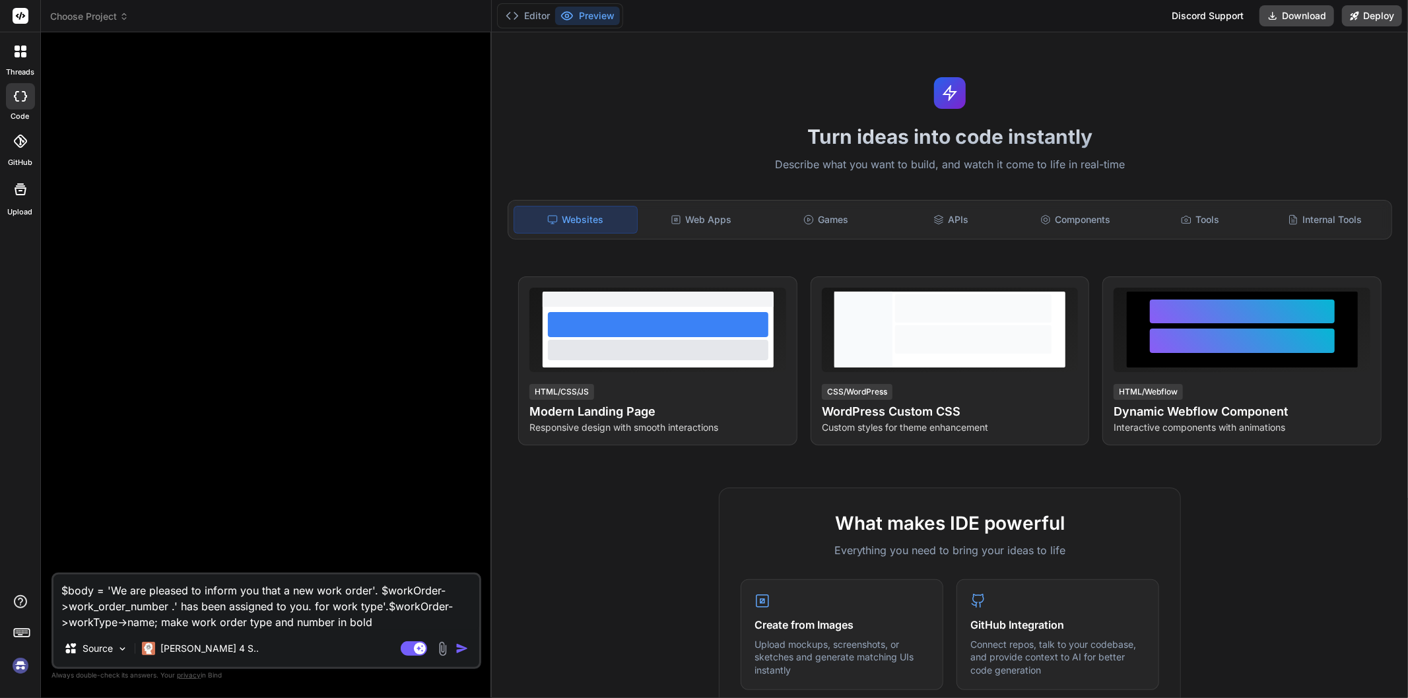
type textarea "$body = 'We are pleased to inform you that a new work order'. $workOrder->work_…"
type textarea "x"
type textarea "$body = 'We are pleased to inform you that a new work order'. $workOrder->work_…"
type textarea "x"
type textarea "$body = 'We are pleased to inform you that a new work order'. $workOrder->work_…"
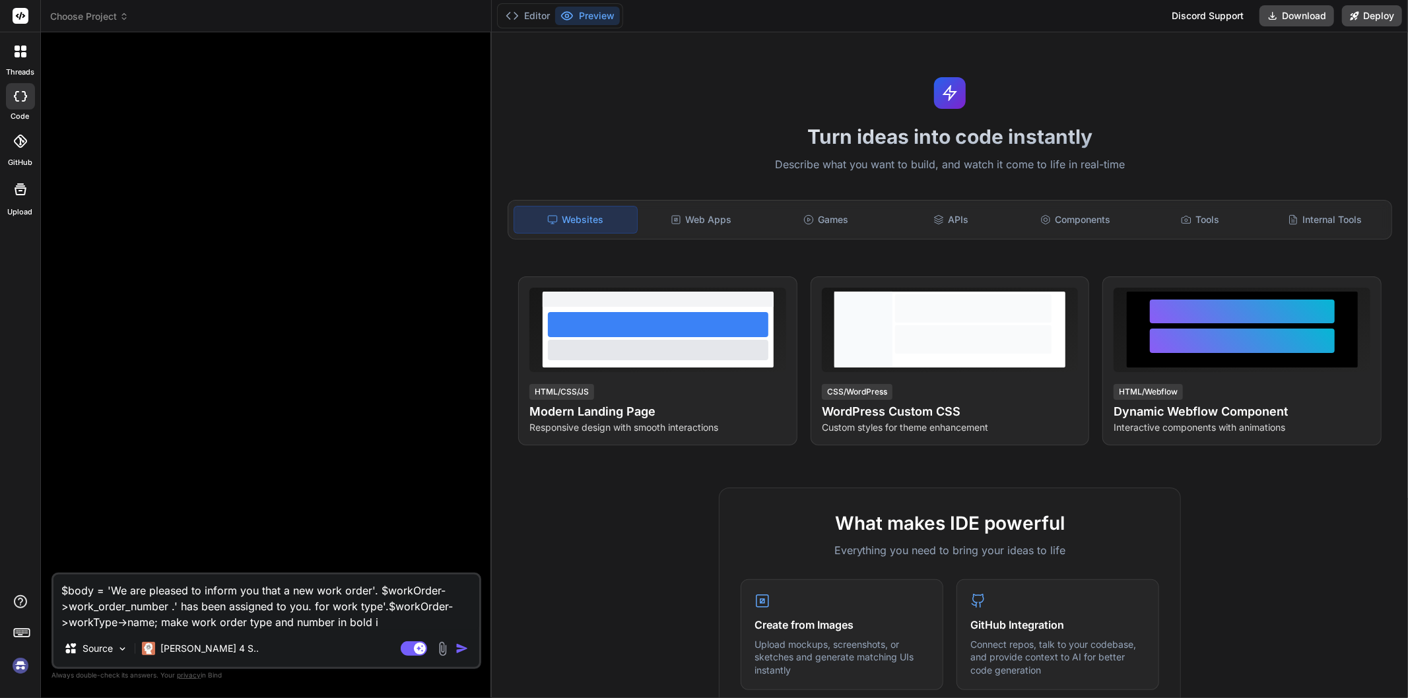
type textarea "x"
type textarea "$body = 'We are pleased to inform you that a new work order'. $workOrder->work_…"
type textarea "x"
type textarea "$body = 'We are pleased to inform you that a new work order'. $workOrder->work_…"
type textarea "x"
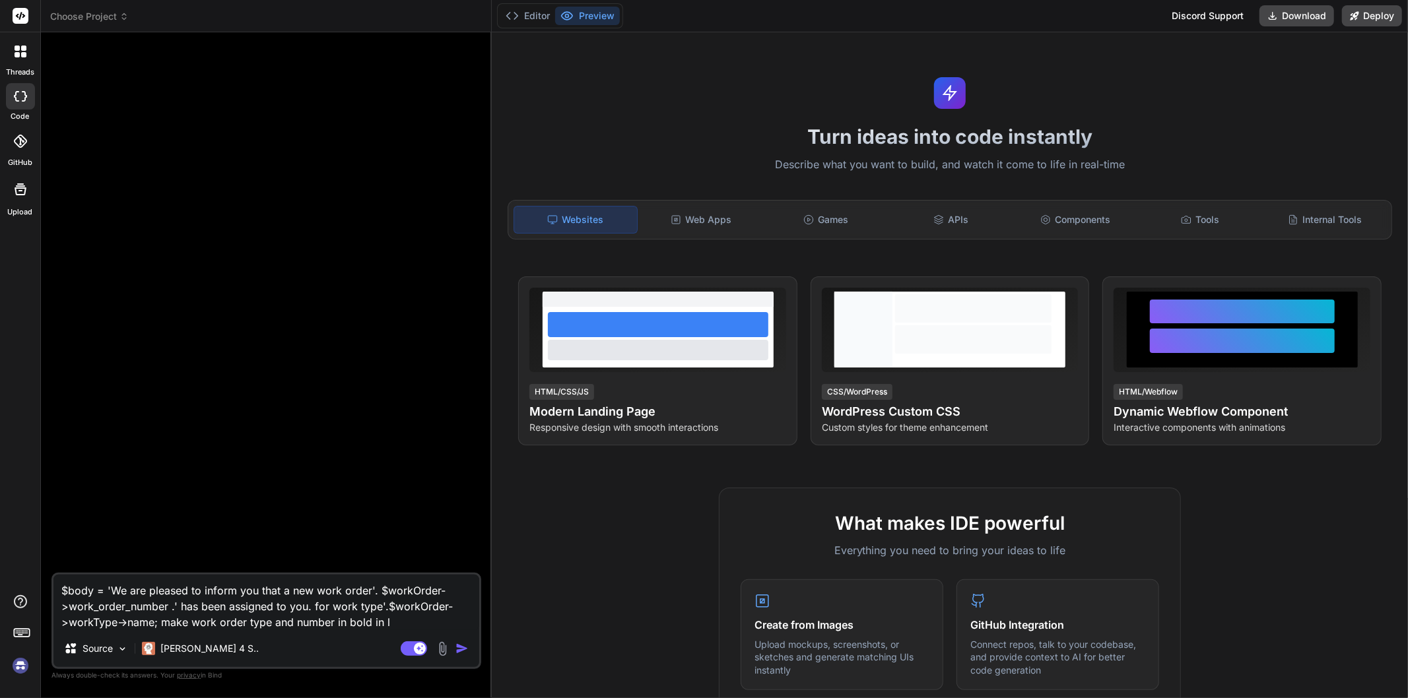
type textarea "$body = 'We are pleased to inform you that a new work order'. $workOrder->work_…"
type textarea "x"
type textarea "$body = 'We are pleased to inform you that a new work order'. $workOrder->work_…"
type textarea "x"
type textarea "$body = 'We are pleased to inform you that a new work order'. $workOrder->work_…"
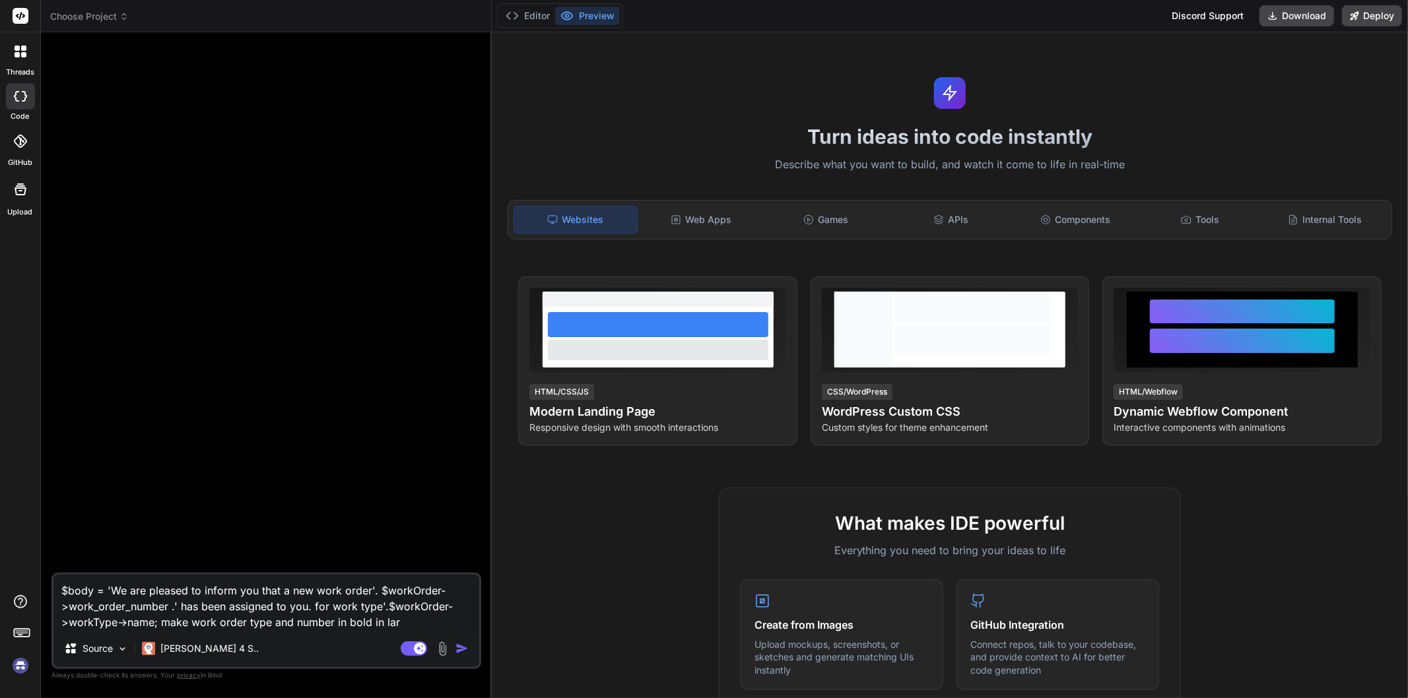
type textarea "x"
type textarea "$body = 'We are pleased to inform you that a new work order'. $workOrder->work_…"
type textarea "x"
type textarea "$body = 'We are pleased to inform you that a new work order'. $workOrder->work_…"
type textarea "x"
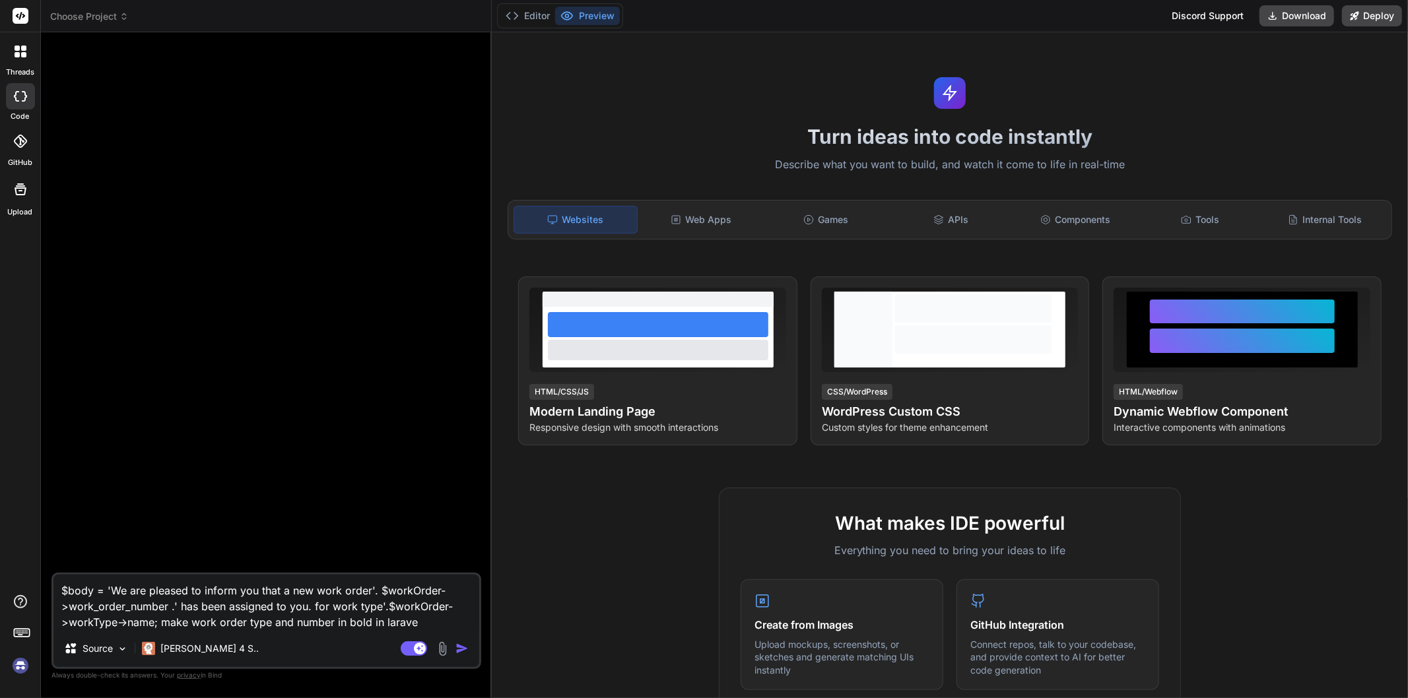
type textarea "$body = 'We are pleased to inform you that a new work order'. $workOrder->work_…"
type textarea "x"
type textarea "$body = 'We are pleased to inform you that a new work order'. $workOrder->work_…"
type textarea "x"
type textarea "$body = 'We are pleased to inform you that a new work order'. $workOrder->work_…"
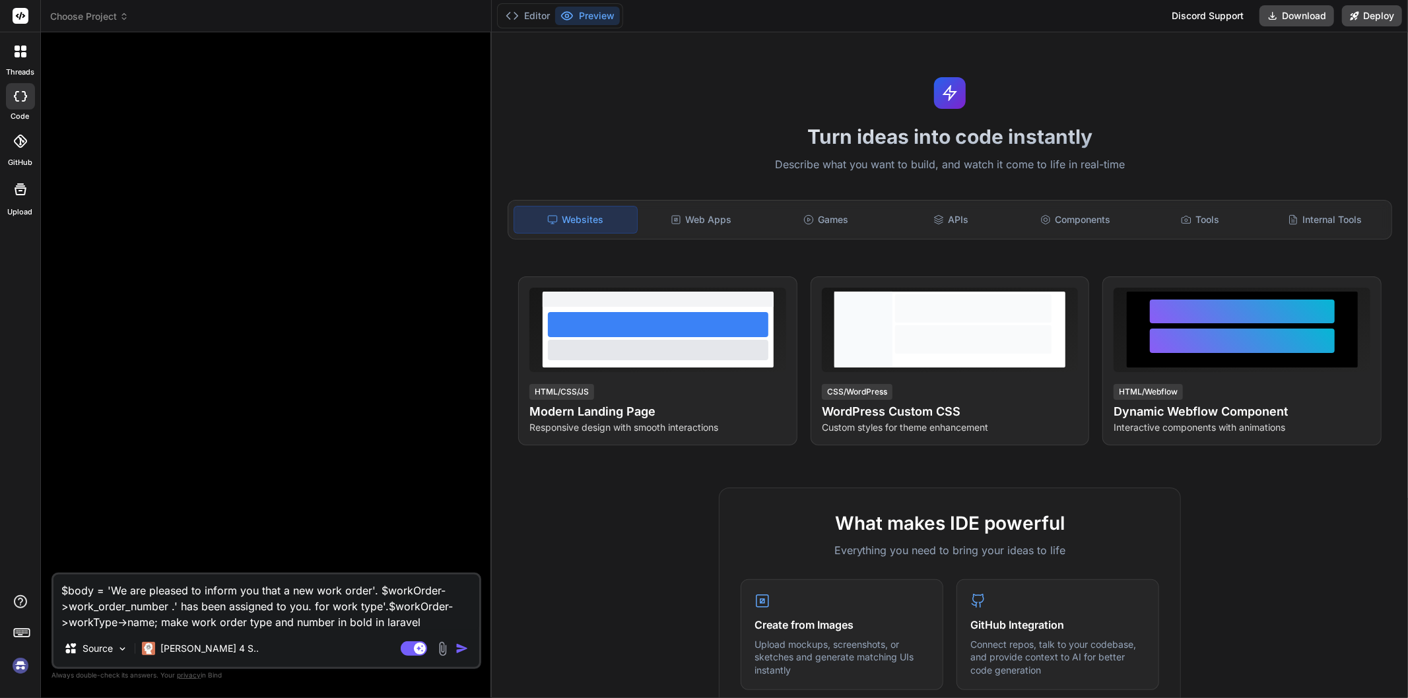
type textarea "x"
type textarea "$body = 'We are pleased to inform you that a new work order'. $workOrder->work_…"
type textarea "x"
type textarea "$body = 'We are pleased to inform you that a new work order'. $workOrder->work_…"
type textarea "x"
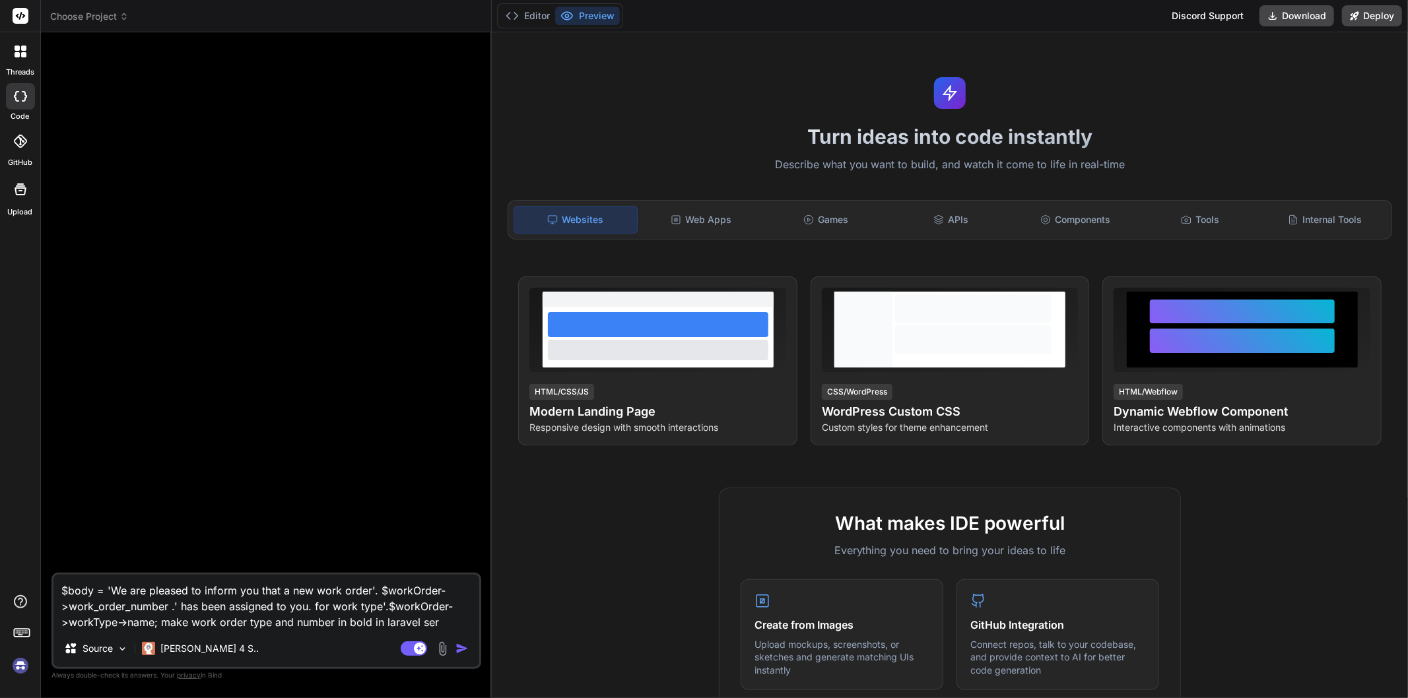
type textarea "$body = 'We are pleased to inform you that a new work order'. $workOrder->work_…"
type textarea "x"
type textarea "$body = 'We are pleased to inform you that a new work order'. $workOrder->work_…"
type textarea "x"
type textarea "$body = 'We are pleased to inform you that a new work order'. $workOrder->work_…"
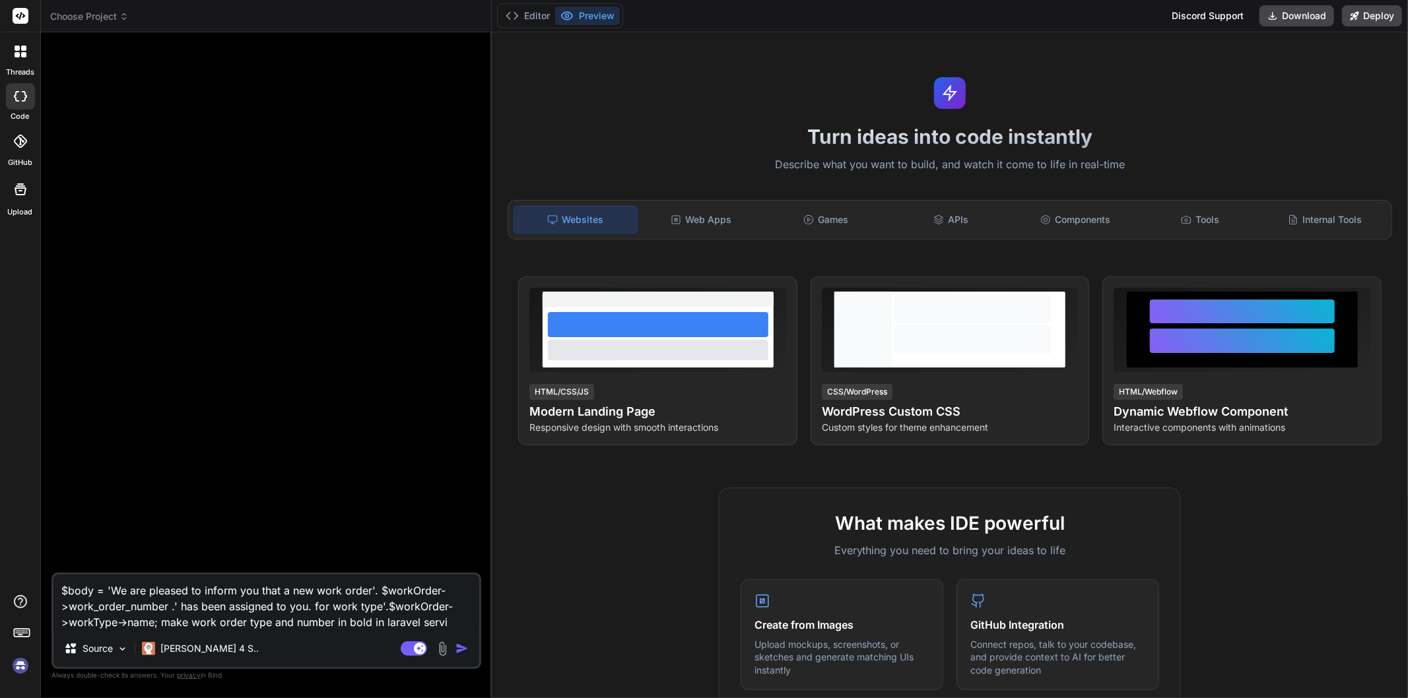
type textarea "x"
type textarea "$body = 'We are pleased to inform you that a new work order'. $workOrder->work_…"
type textarea "x"
type textarea "$body = 'We are pleased to inform you that a new work order'. $workOrder->work_…"
type textarea "x"
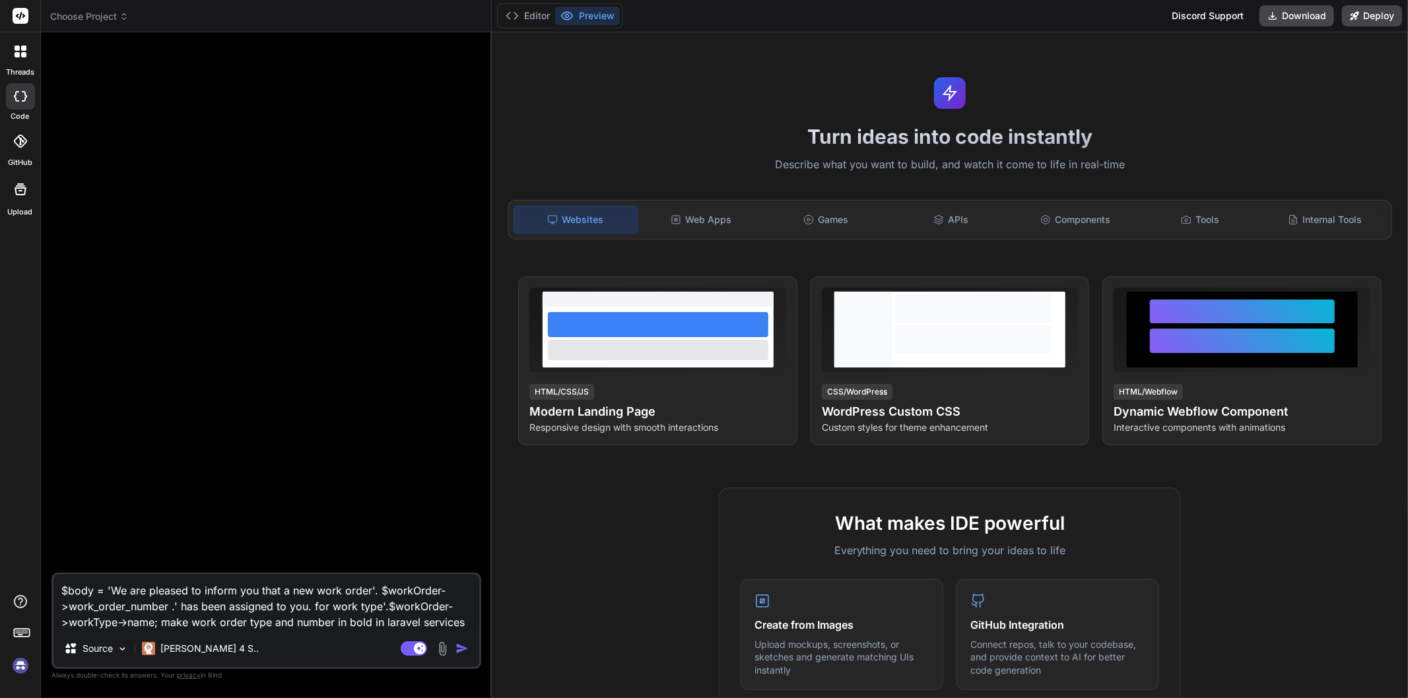
type textarea "$body = 'We are pleased to inform you that a new work order'. $workOrder->work_…"
click at [463, 649] on img "button" at bounding box center [461, 648] width 13 height 13
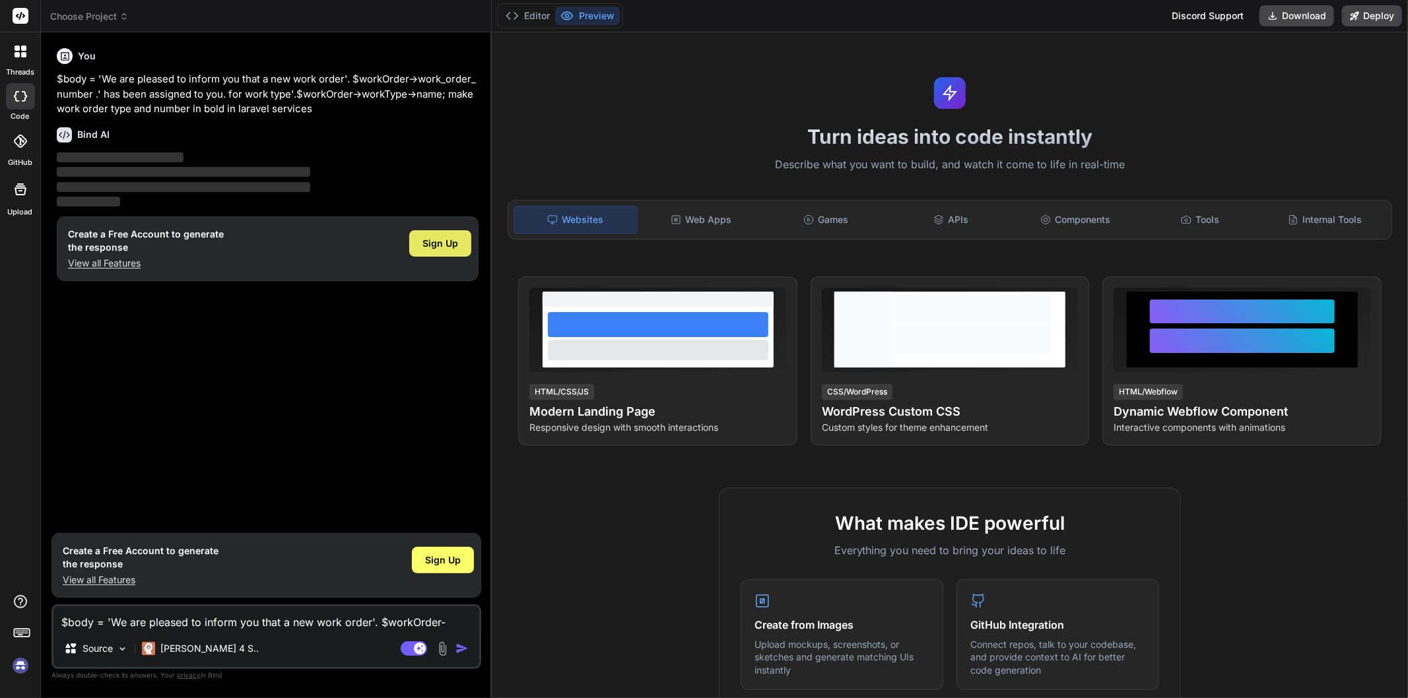
click at [421, 236] on div "Sign Up" at bounding box center [440, 243] width 62 height 26
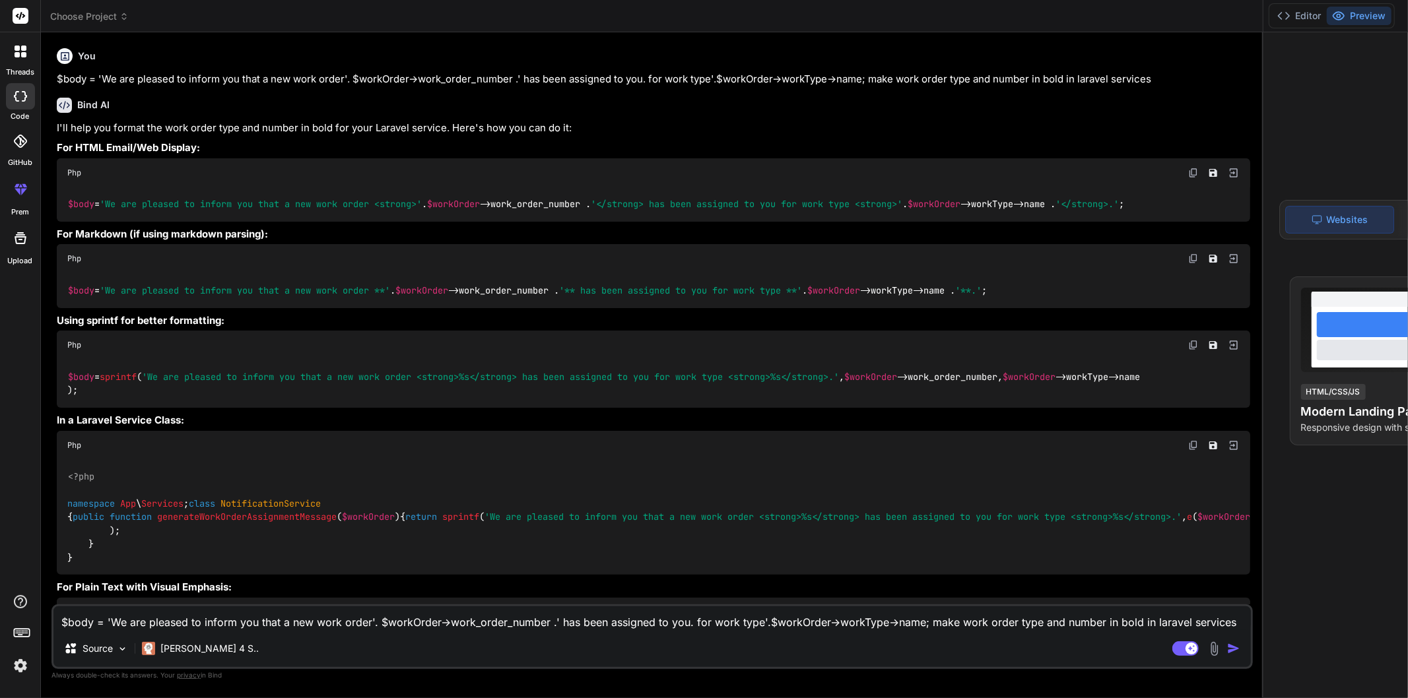
drag, startPoint x: 554, startPoint y: 317, endPoint x: 980, endPoint y: 288, distance: 426.8
click at [980, 288] on div "Choose Project Created with Pixso. Bind AI Web Search Created with Pixso. Code …" at bounding box center [1059, 349] width 2037 height 698
type textarea "x"
click at [1188, 178] on img at bounding box center [1193, 173] width 11 height 11
click at [156, 619] on textarea "$body = 'We are pleased to inform you that a new work order'. $workOrder->work_…" at bounding box center [651, 619] width 1197 height 24
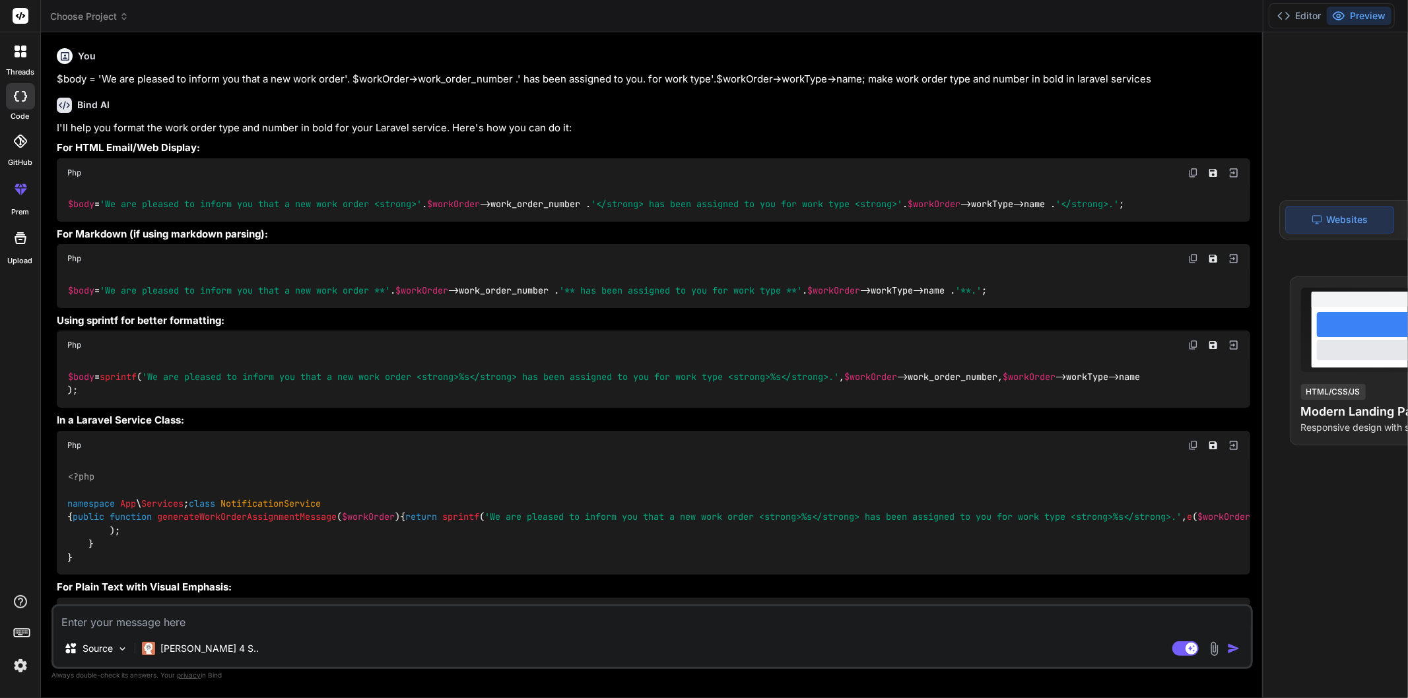
paste textarea "$response = mail::to($email)->send(new NewWorkOrderNotificationMail($data)); $t…"
type textarea "$response = mail::to($email)->send(new NewWorkOrderNotificationMail($data)); $t…"
type textarea "x"
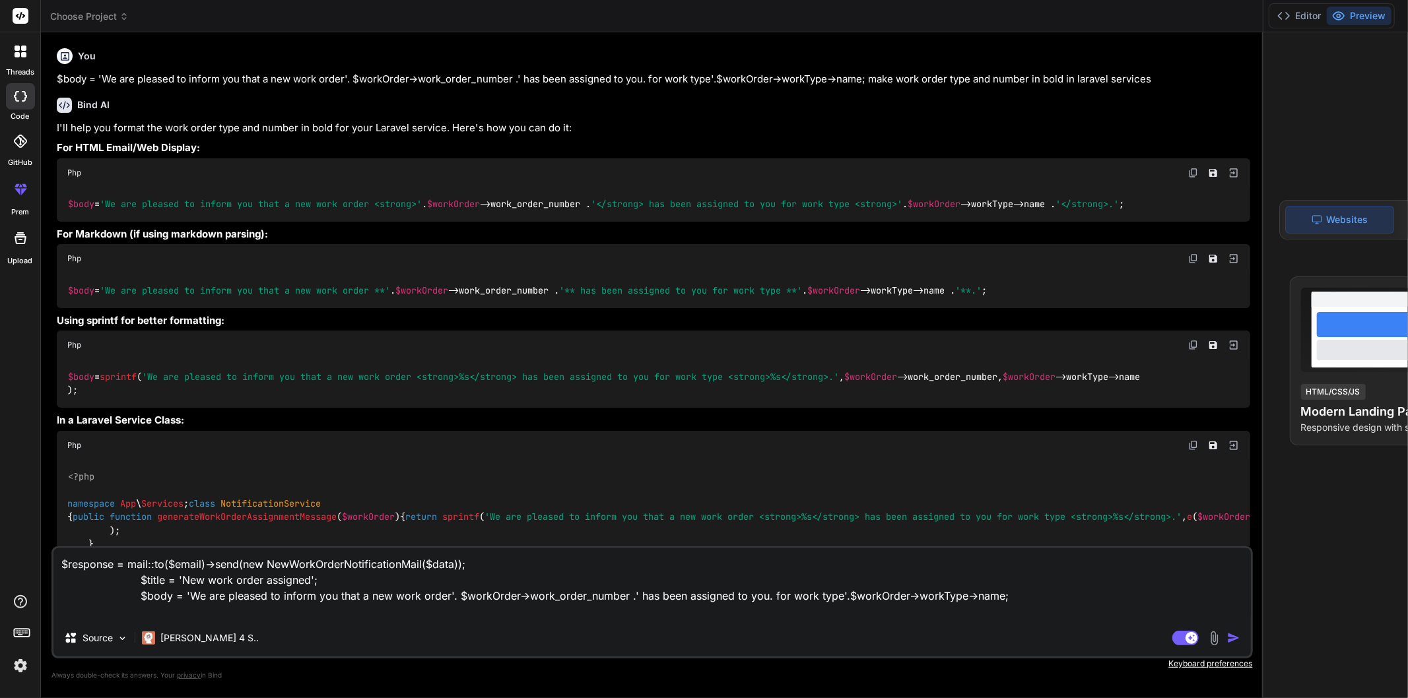
type textarea "$response = mail::to($email)->send(new NewWorkOrderNotificationMail($data)); $t…"
type textarea "x"
type textarea "$response = mail::to($email)->send(new NewWorkOrderNotificationMail($data)); $t…"
type textarea "x"
type textarea "$response = mail::to($email)->send(new NewWorkOrderNotificationMail($data)); $t…"
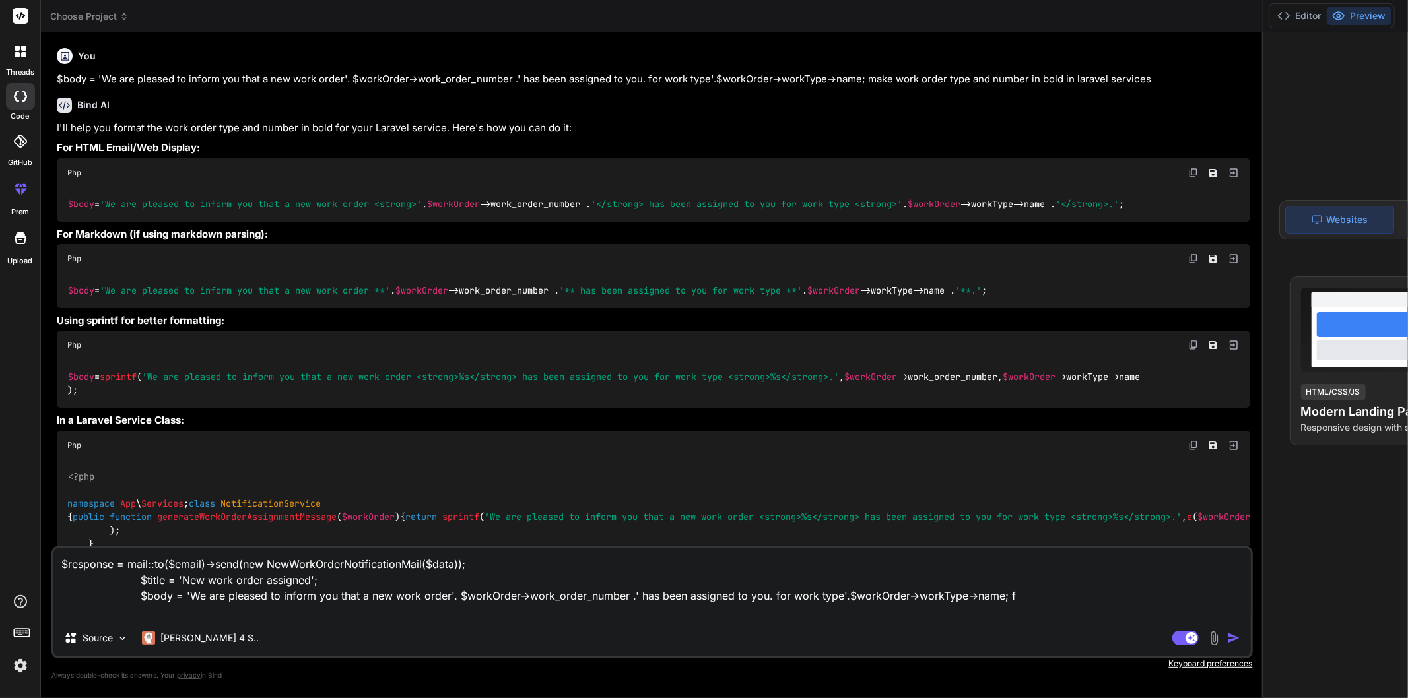
type textarea "x"
type textarea "$response = mail::to($email)->send(new NewWorkOrderNotificationMail($data)); $t…"
type textarea "x"
type textarea "$response = mail::to($email)->send(new NewWorkOrderNotificationMail($data)); $t…"
type textarea "x"
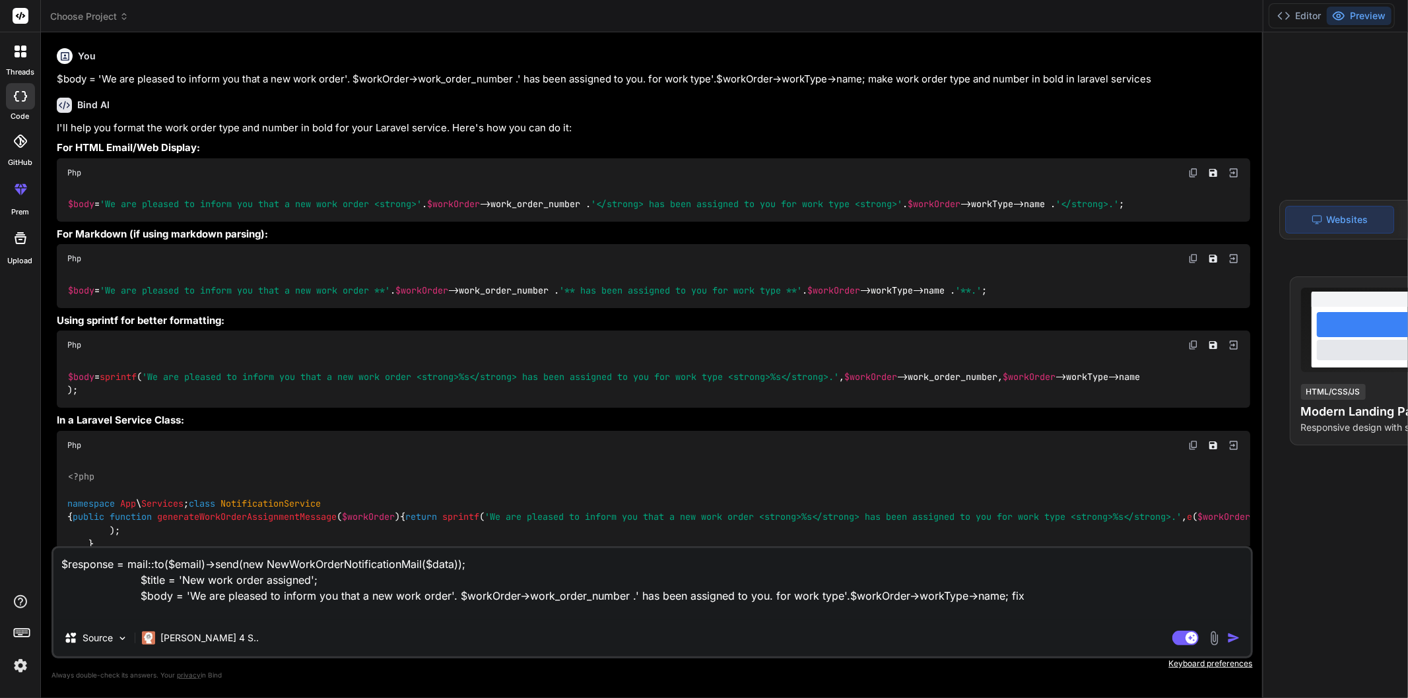
type textarea "$response = mail::to($email)->send(new NewWorkOrderNotificationMail($data)); $t…"
type textarea "x"
type textarea "$response = mail::to($email)->send(new NewWorkOrderNotificationMail($data)); $t…"
type textarea "x"
type textarea "$response = mail::to($email)->send(new NewWorkOrderNotificationMail($data)); $t…"
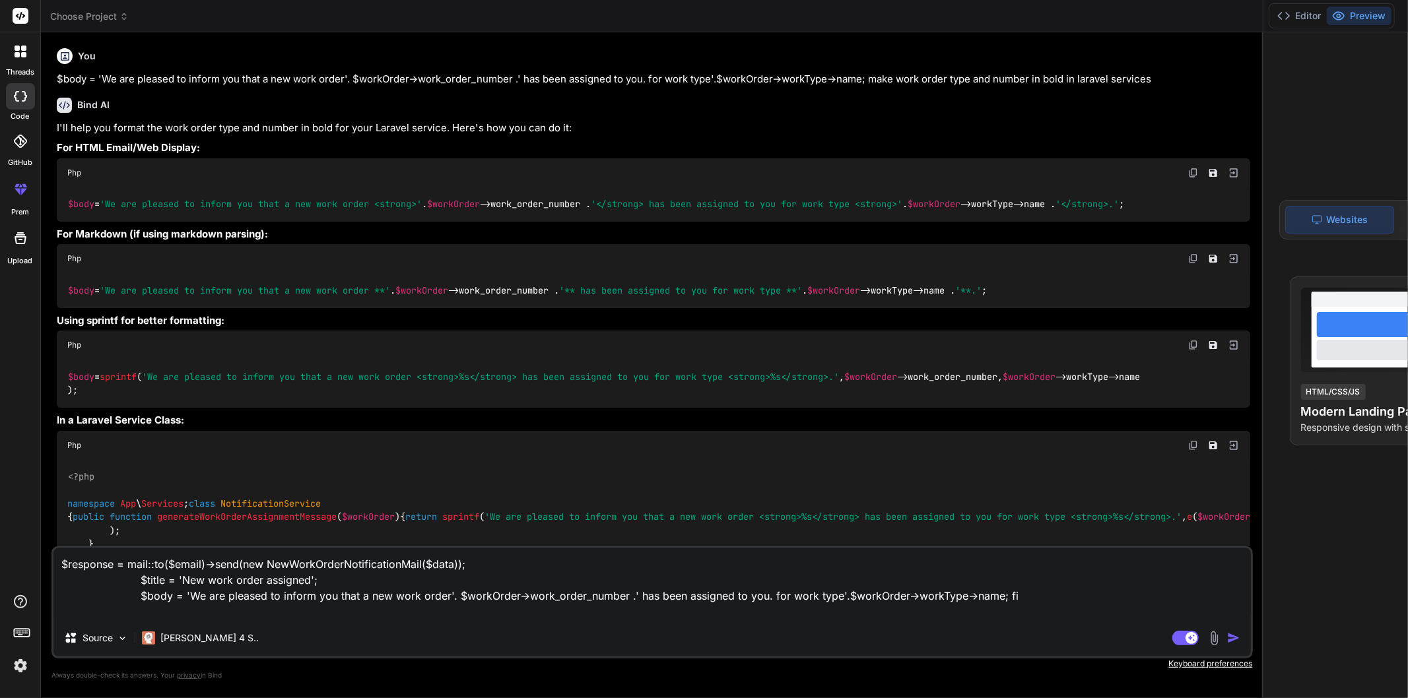
type textarea "x"
type textarea "$response = mail::to($email)->send(new NewWorkOrderNotificationMail($data)); $t…"
type textarea "x"
type textarea "$response = mail::to($email)->send(new NewWorkOrderNotificationMail($data)); $t…"
type textarea "x"
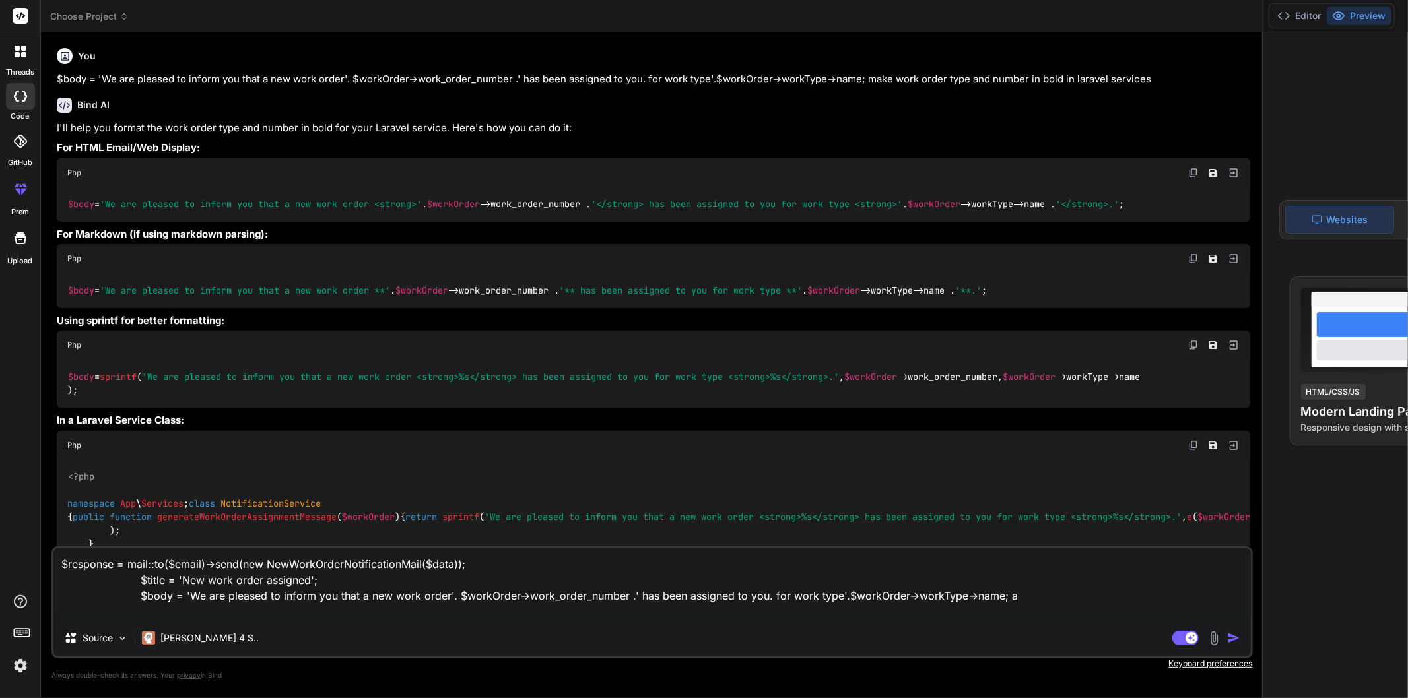
type textarea "$response = mail::to($email)->send(new NewWorkOrderNotificationMail($data)); $t…"
type textarea "x"
type textarea "$response = mail::to($email)->send(new NewWorkOrderNotificationMail($data)); $t…"
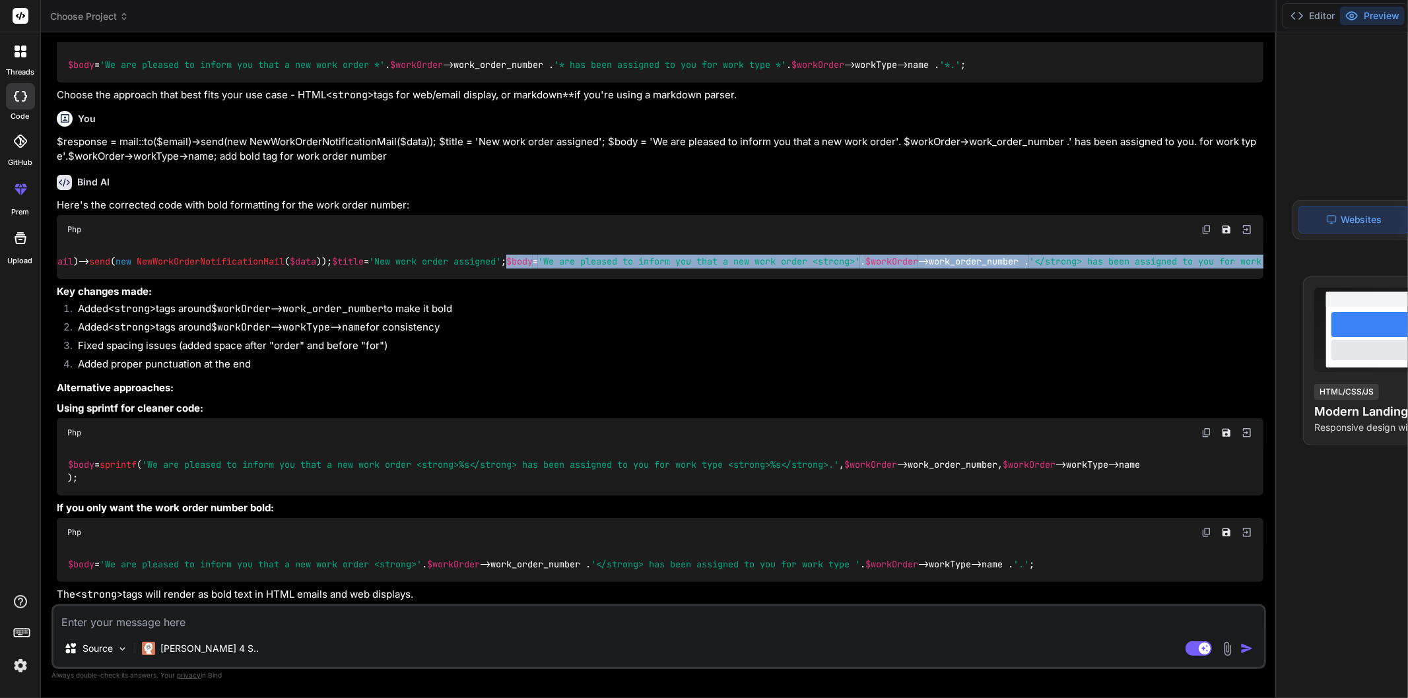
scroll to position [0, 236]
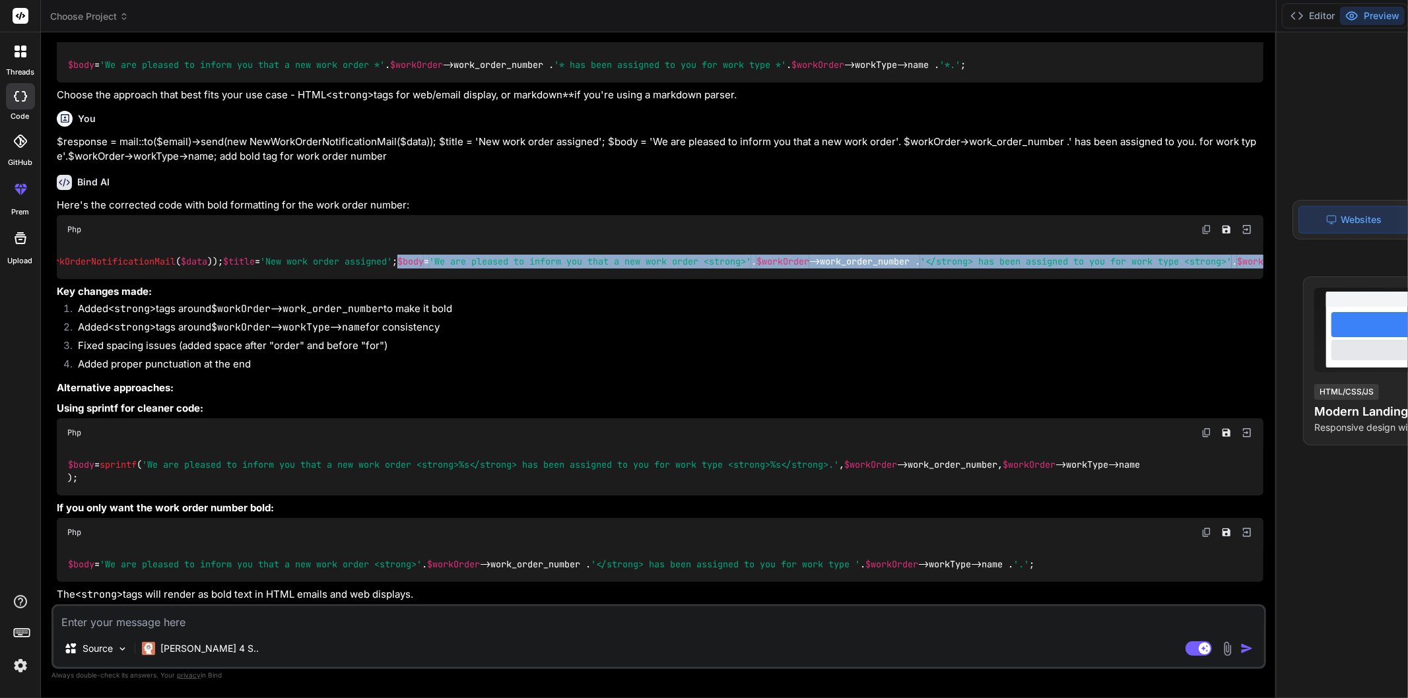
drag, startPoint x: 61, startPoint y: 344, endPoint x: 941, endPoint y: 341, distance: 880.6
click at [949, 279] on div "$response = Mail :: to ( $email )-> send ( new NewWorkOrderNotificationMail ( $…" at bounding box center [660, 261] width 1207 height 34
copy code "$body = 'We are pleased to inform you that a new work order <strong>' . $workOr…"
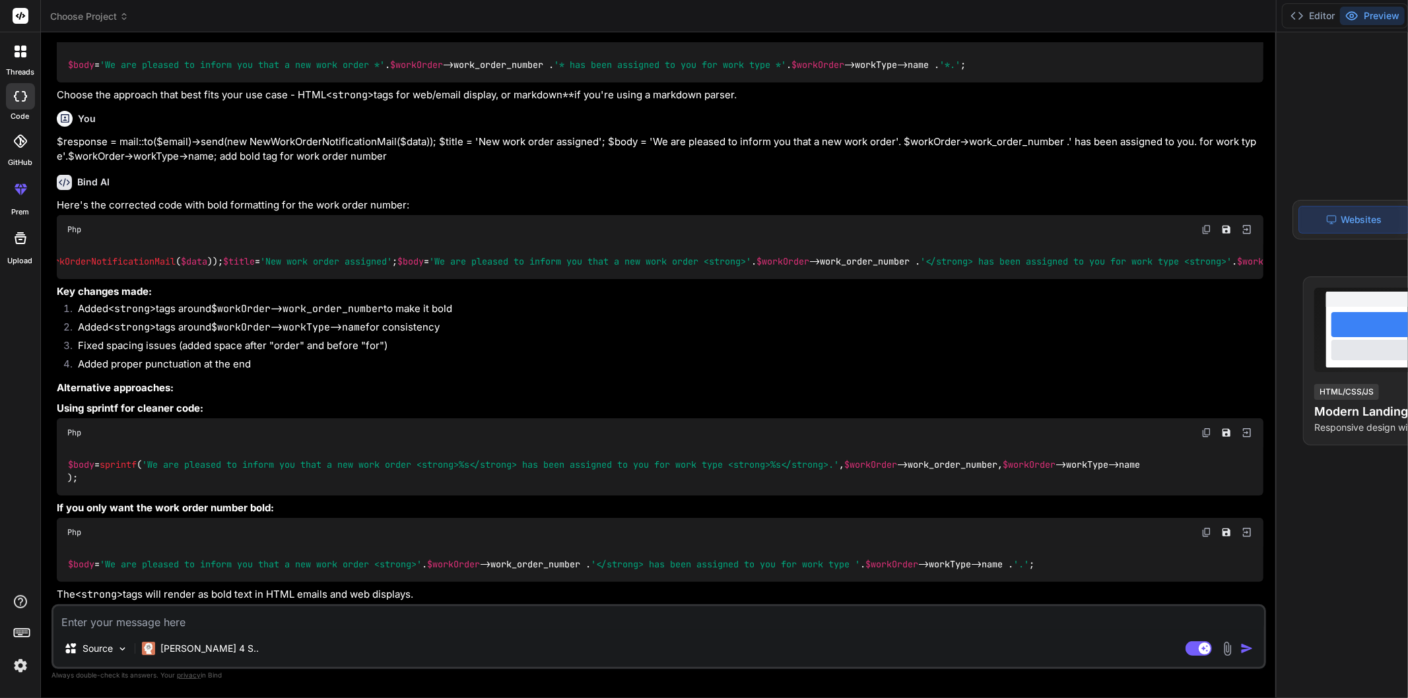
click at [180, 627] on textarea at bounding box center [658, 619] width 1211 height 24
paste textarea "case 1: if ($send_to_field == 1 && $setting['email_new_wo_alert'] == 1 && $emai…"
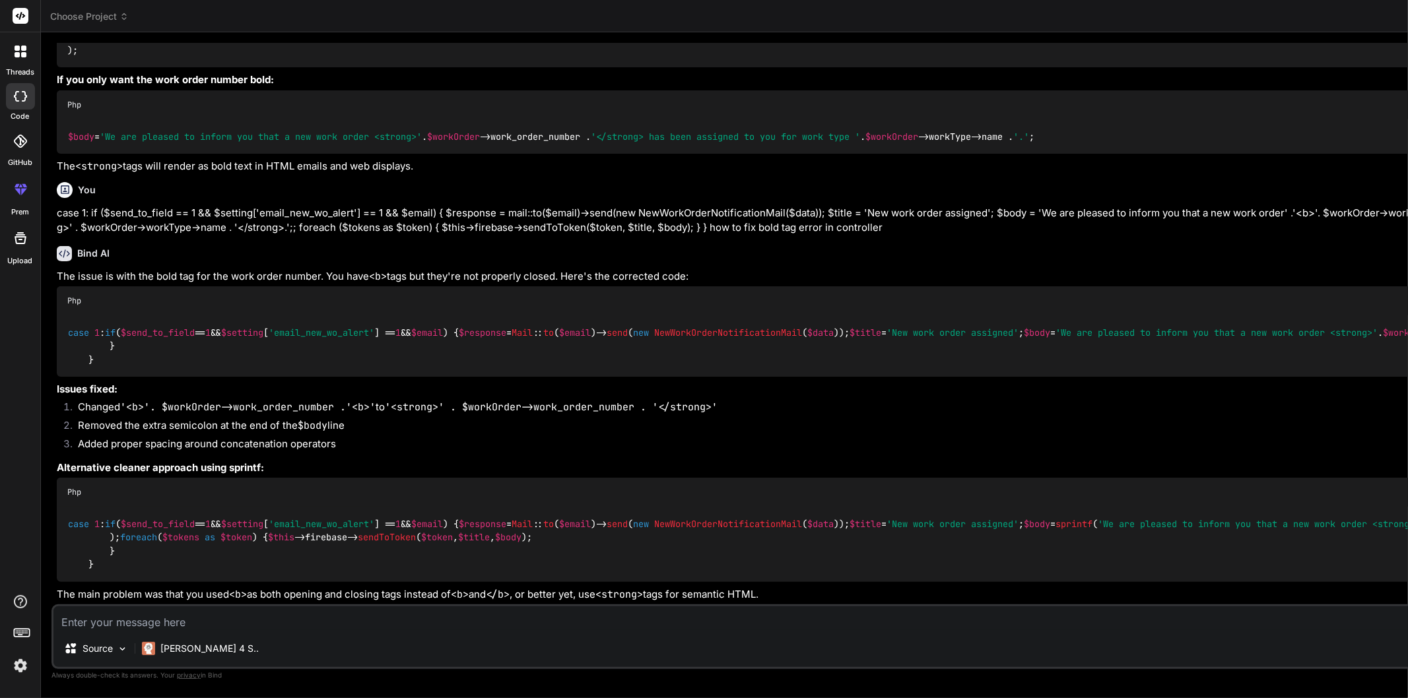
scroll to position [1517, 0]
drag, startPoint x: 108, startPoint y: 458, endPoint x: 130, endPoint y: 514, distance: 59.6
click at [130, 514] on div "case 1 : if ( $send_to_field == 1 && $setting [ 'email_new_wo_alert' ] == 1 && …" at bounding box center [901, 544] width 1688 height 75
copy code "$body = sprintf ( 'We are pleased to inform you that a new work order <strong>%…"
click at [135, 622] on textarea at bounding box center [899, 619] width 1692 height 24
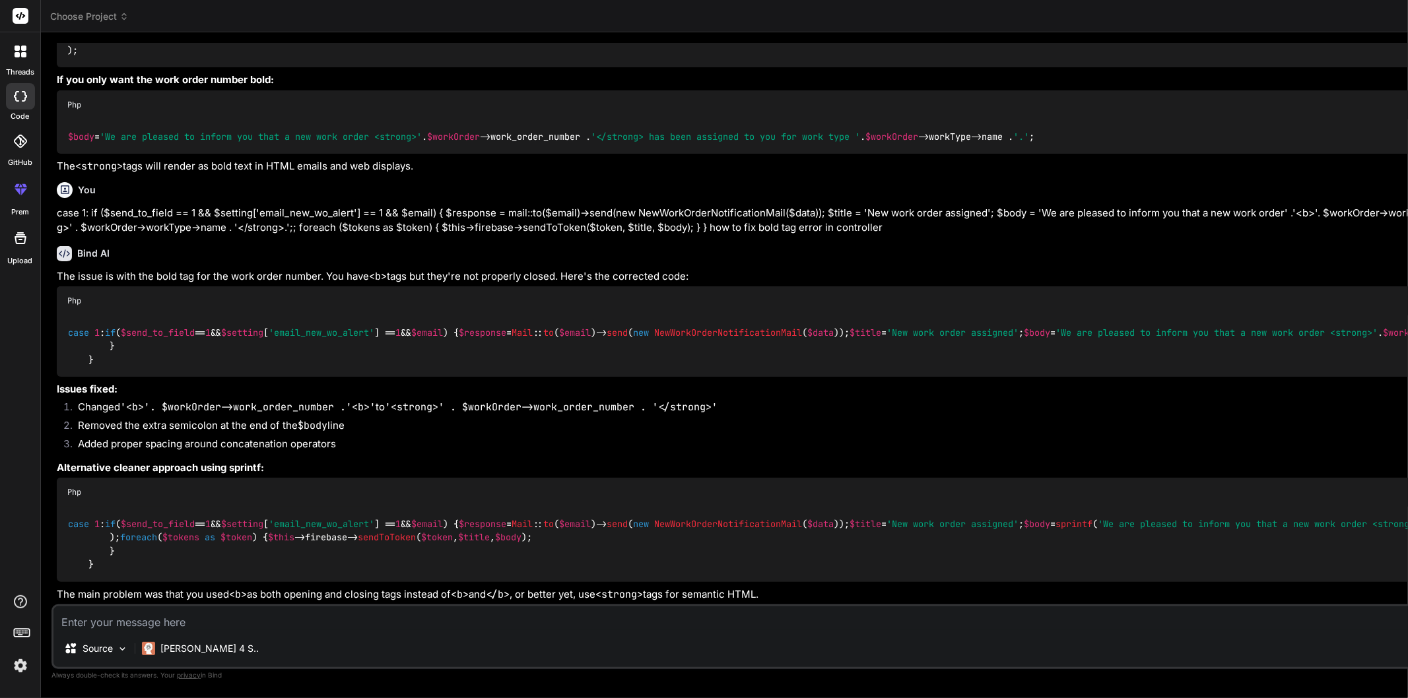
click at [95, 624] on textarea at bounding box center [899, 619] width 1692 height 24
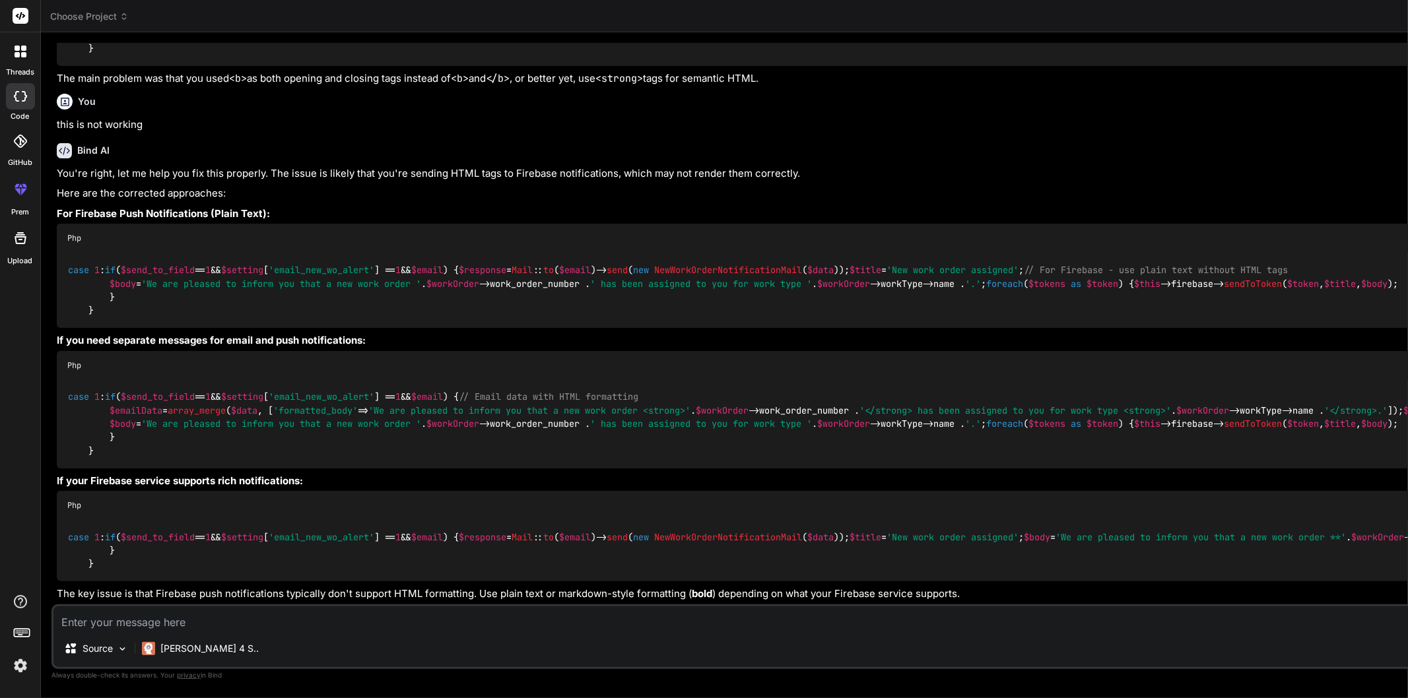
scroll to position [0, 162]
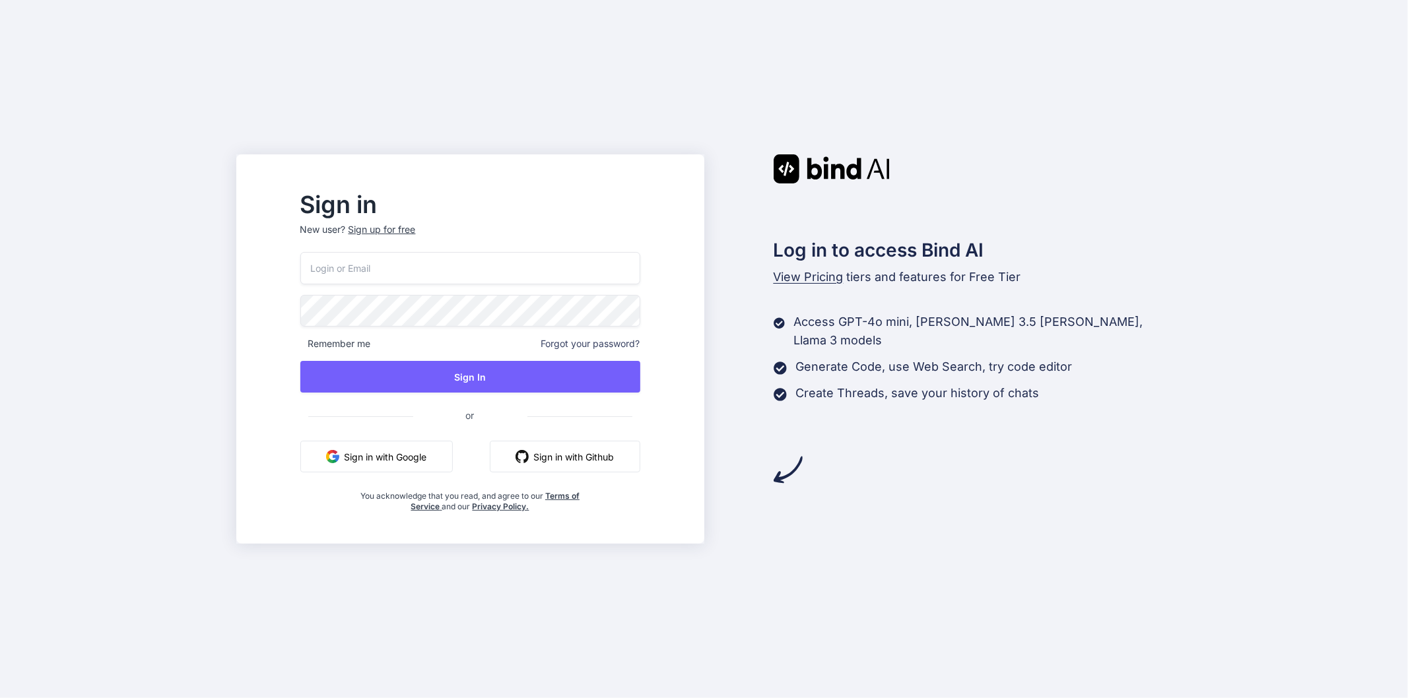
click at [391, 261] on input "email" at bounding box center [470, 268] width 340 height 32
type input "[EMAIL_ADDRESS][DOMAIN_NAME]"
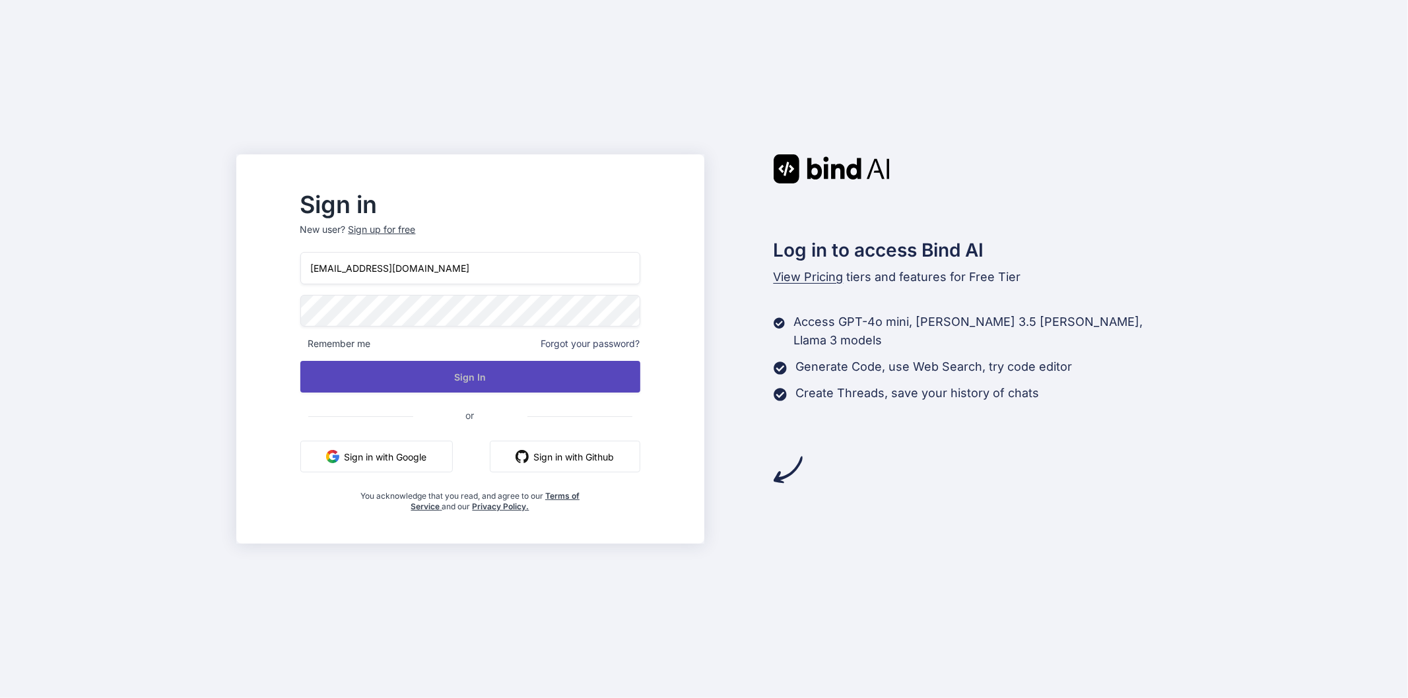
click at [434, 373] on button "Sign In" at bounding box center [470, 377] width 340 height 32
